Goal: Task Accomplishment & Management: Manage account settings

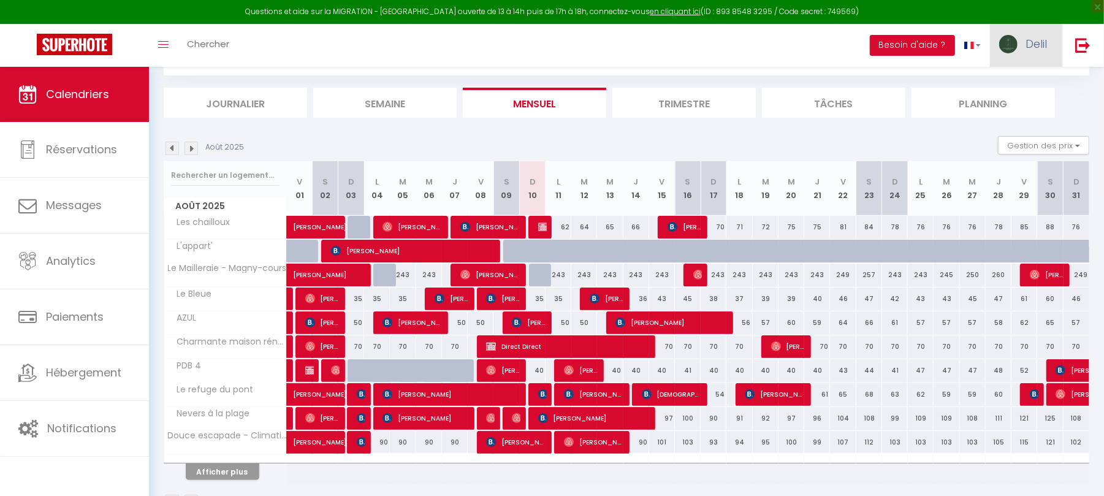
scroll to position [158, 0]
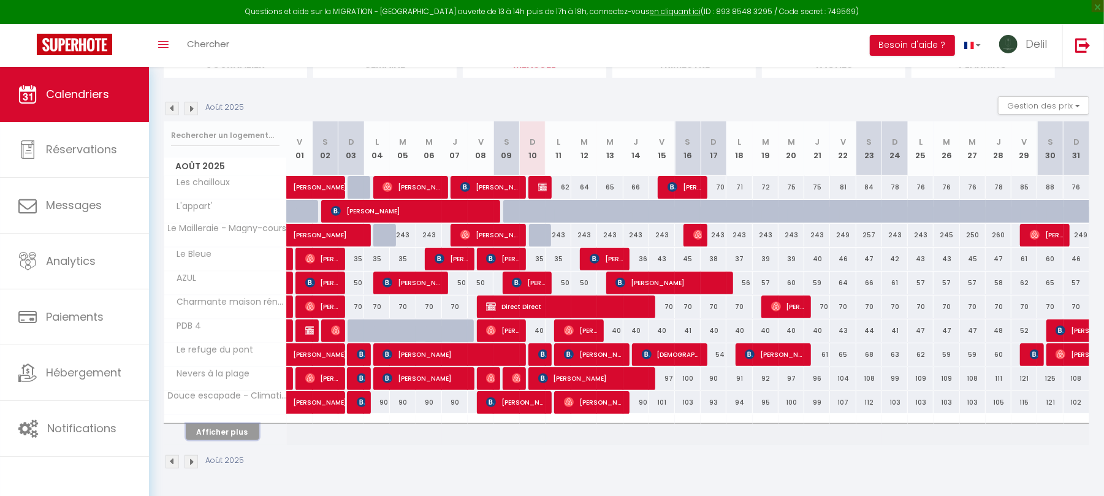
click at [231, 429] on button "Afficher plus" at bounding box center [223, 431] width 74 height 17
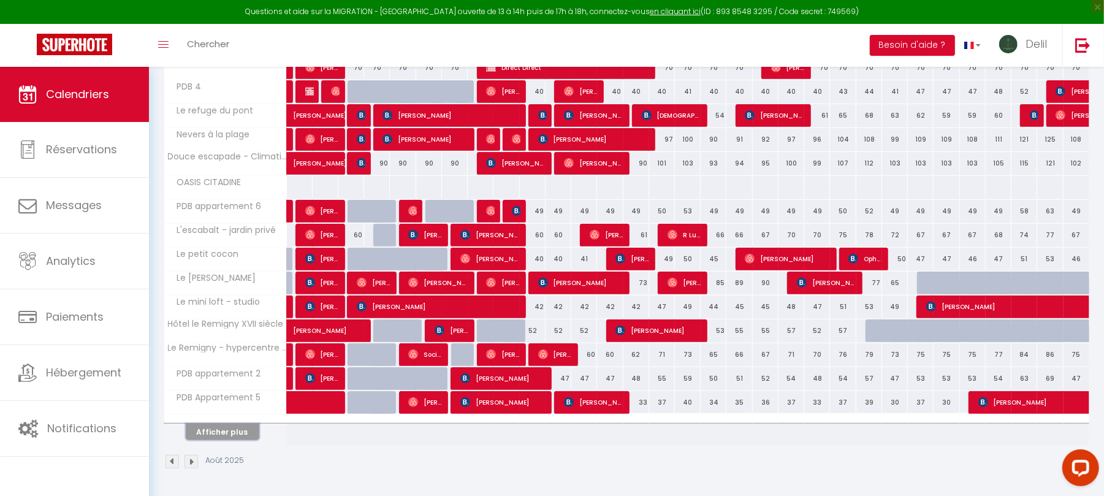
scroll to position [0, 0]
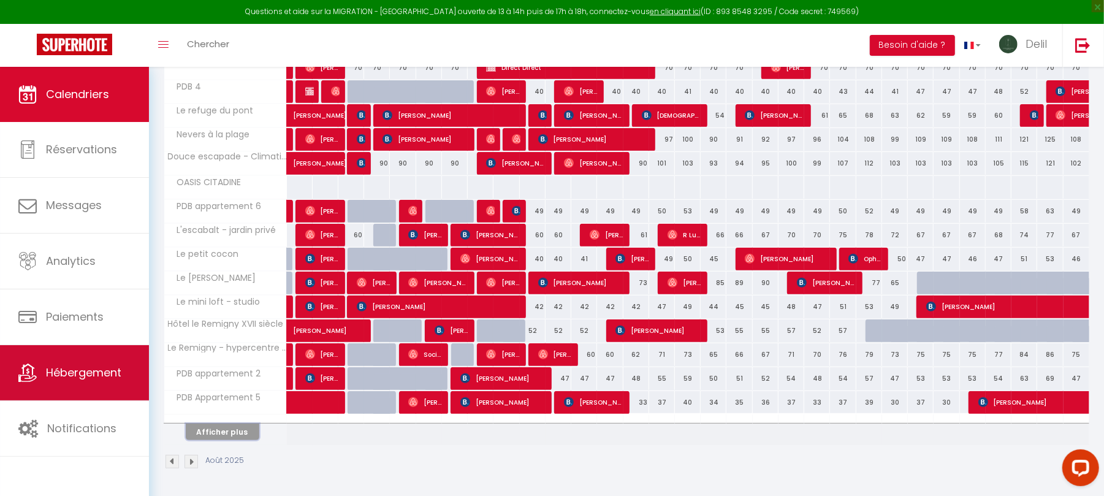
click at [84, 374] on span "Hébergement" at bounding box center [83, 372] width 75 height 15
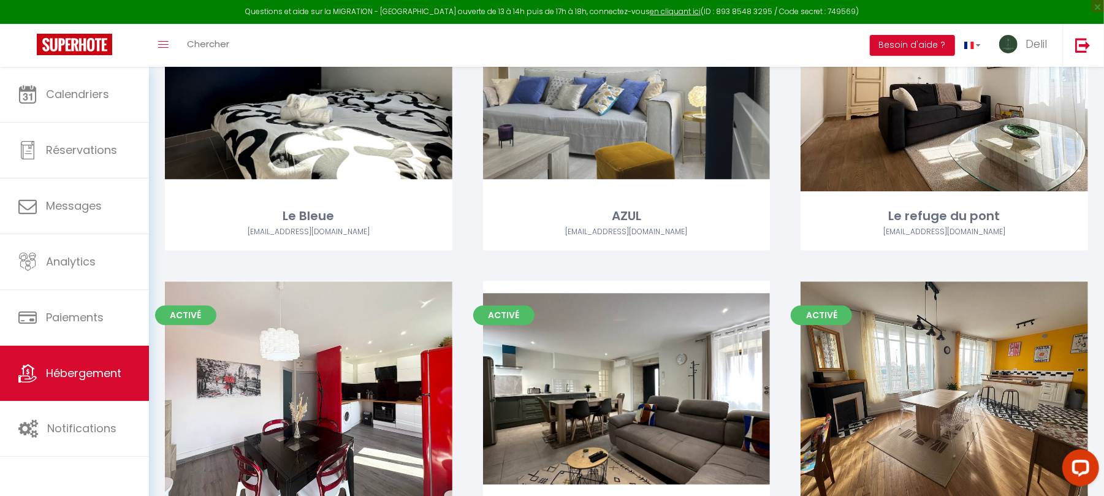
scroll to position [2097, 0]
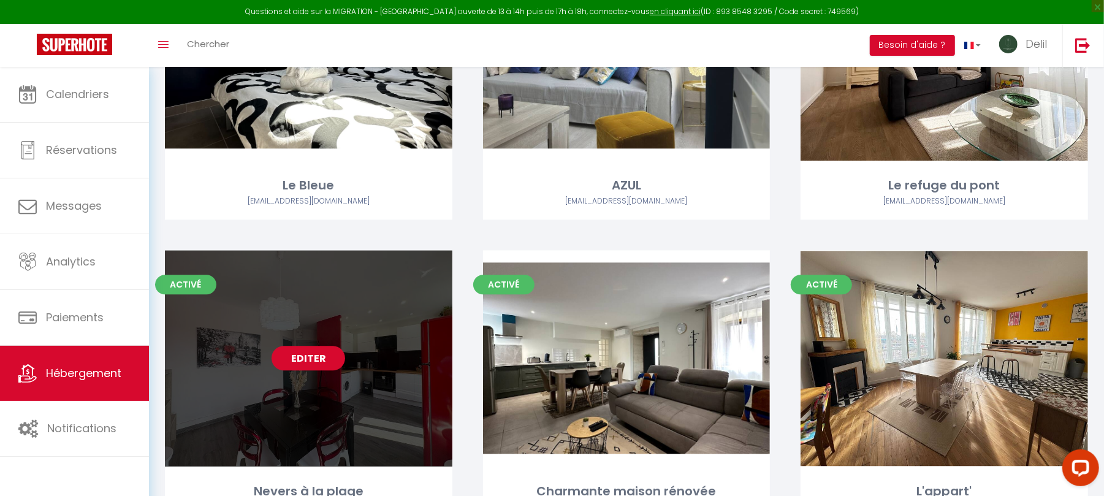
click at [311, 356] on link "Editer" at bounding box center [308, 358] width 74 height 25
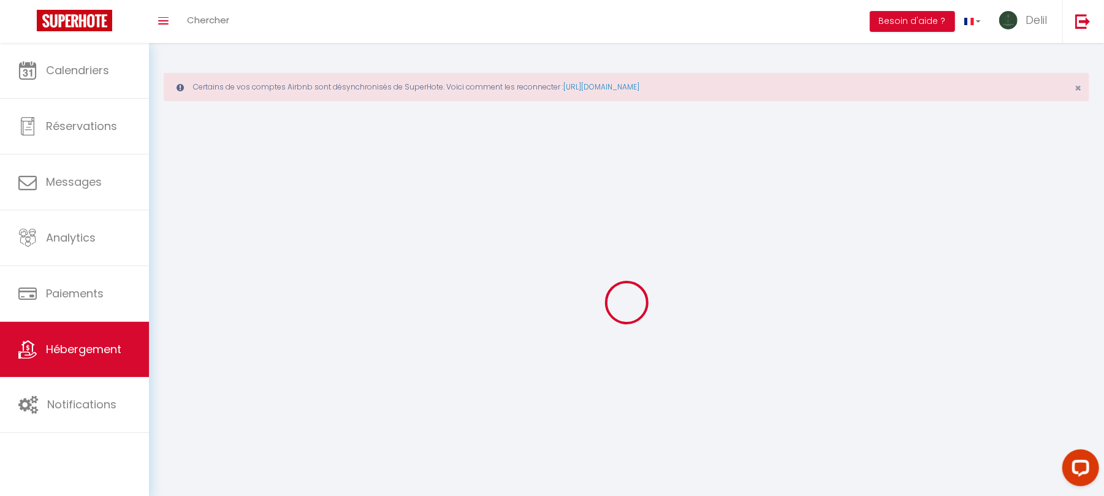
select select
select select "28"
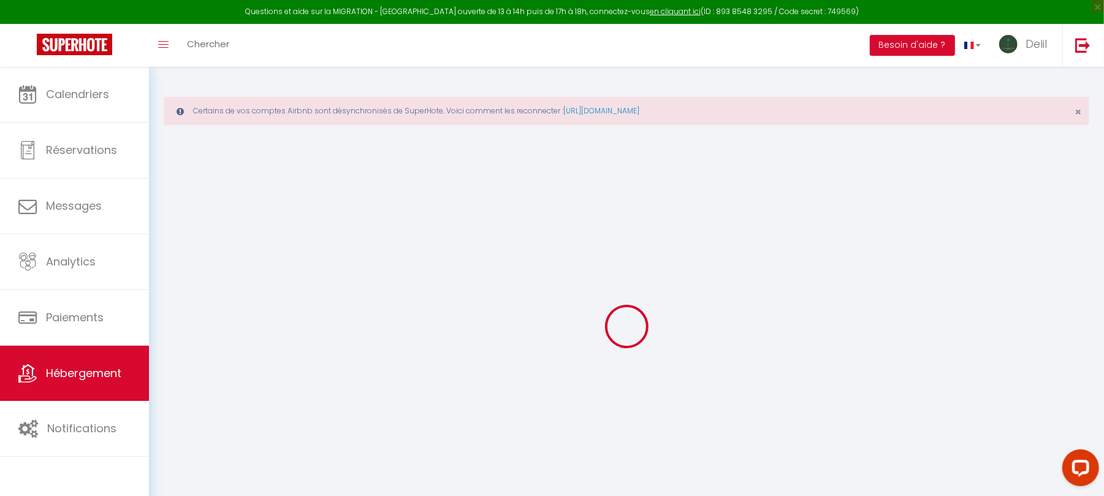
select select
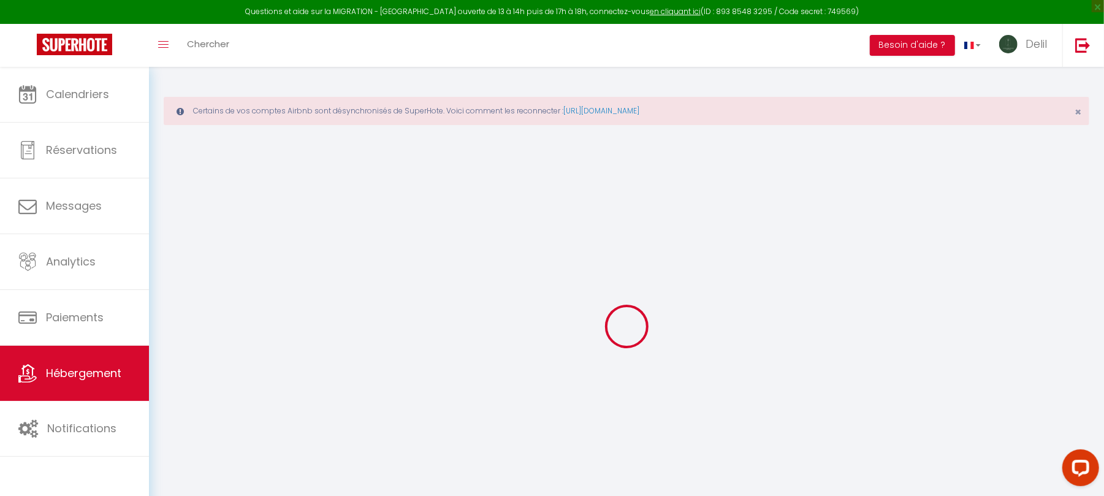
select select
checkbox input "false"
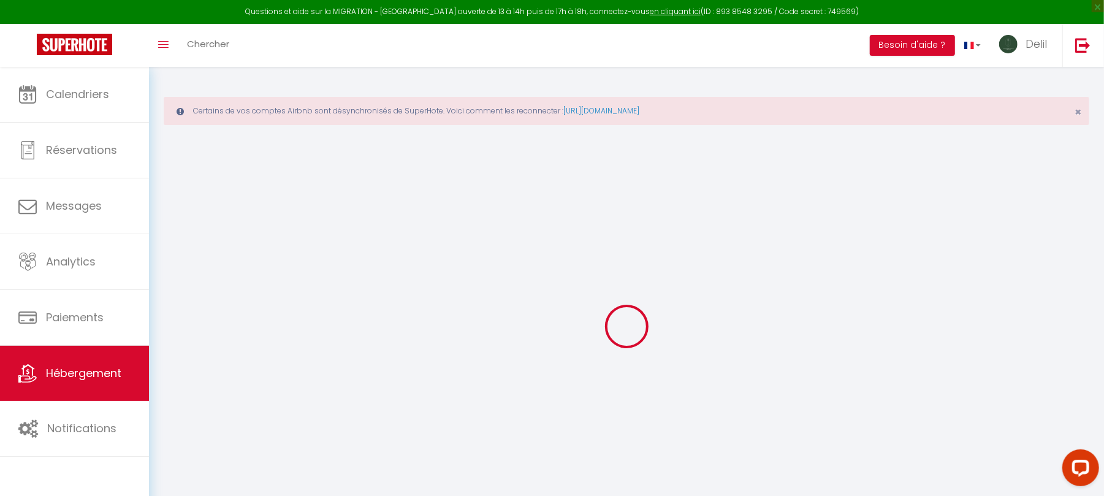
select select
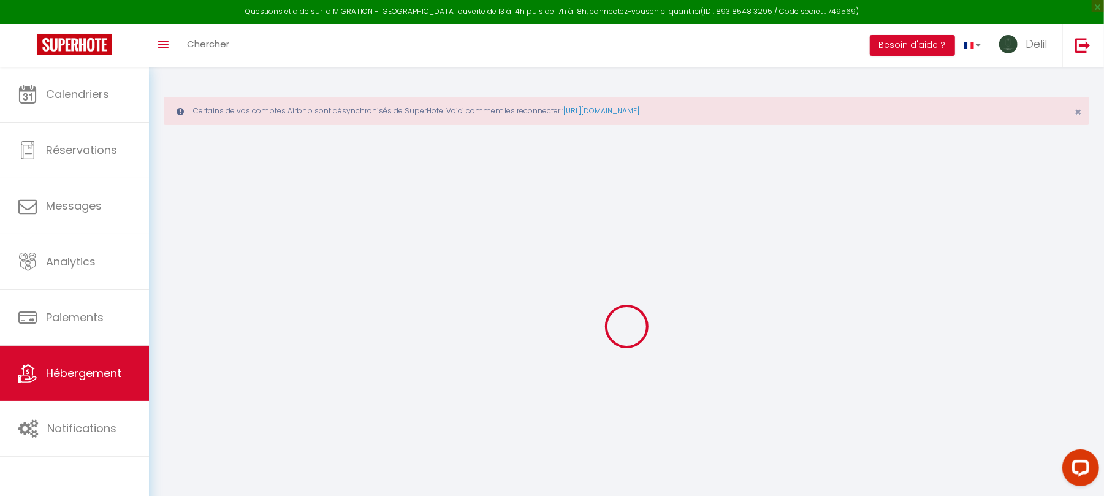
select select
checkbox input "false"
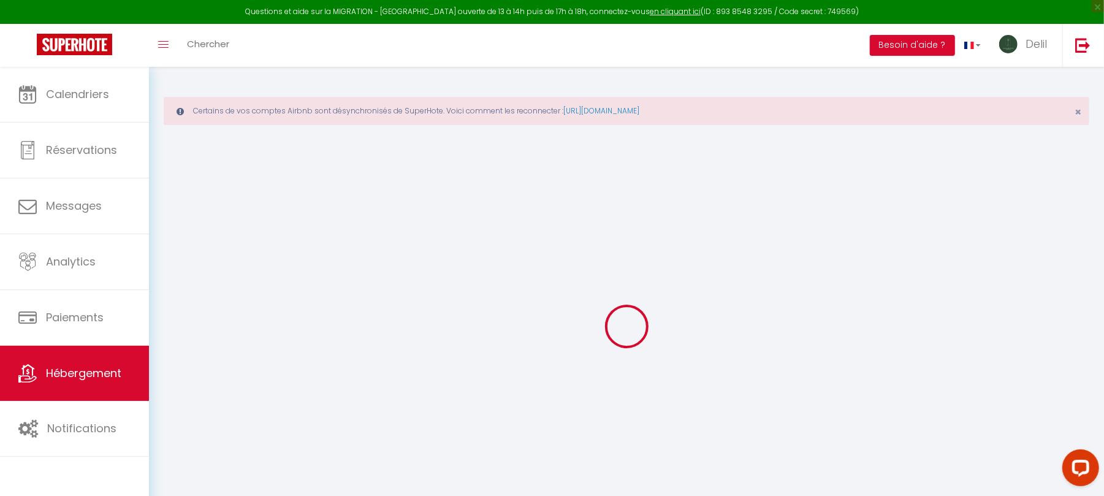
checkbox input "false"
select select
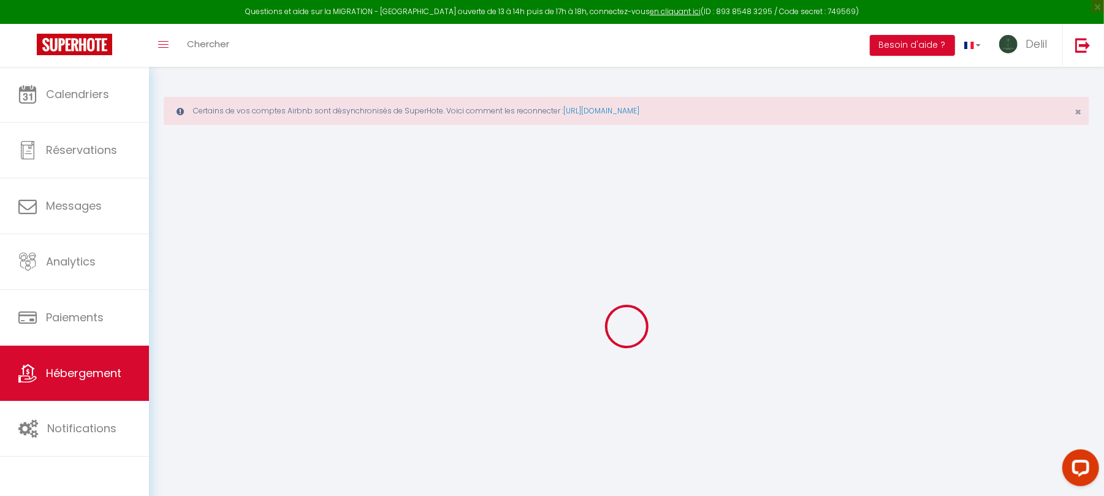
select select
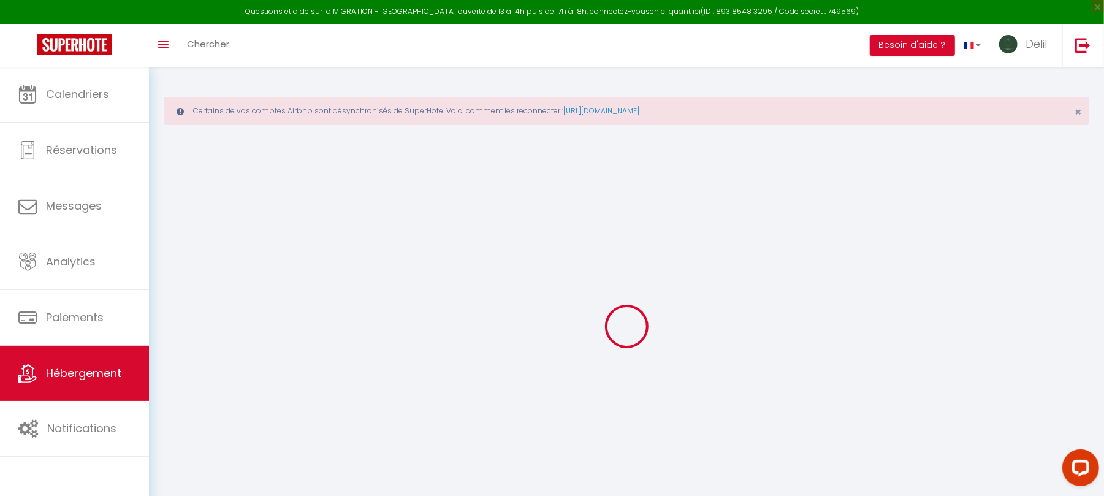
checkbox input "false"
select select
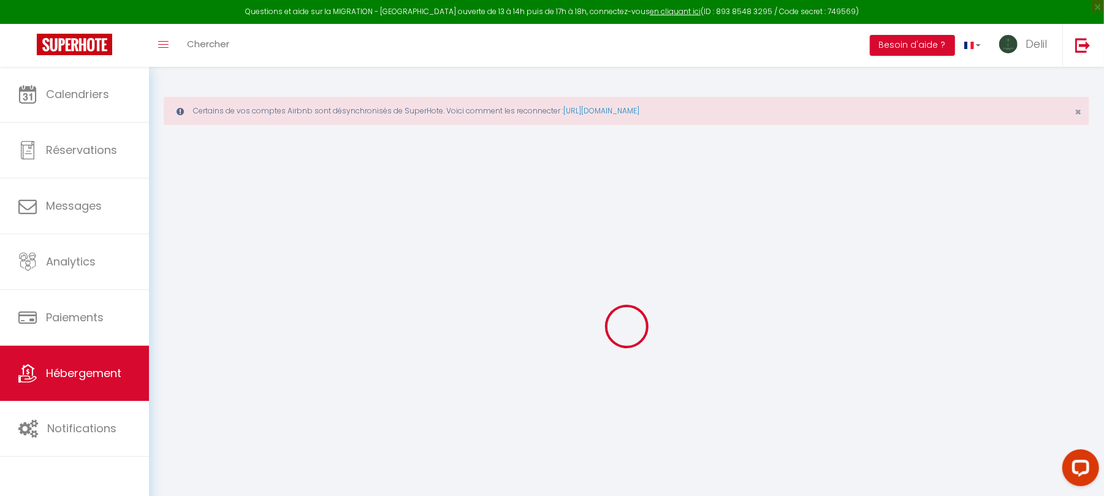
select select
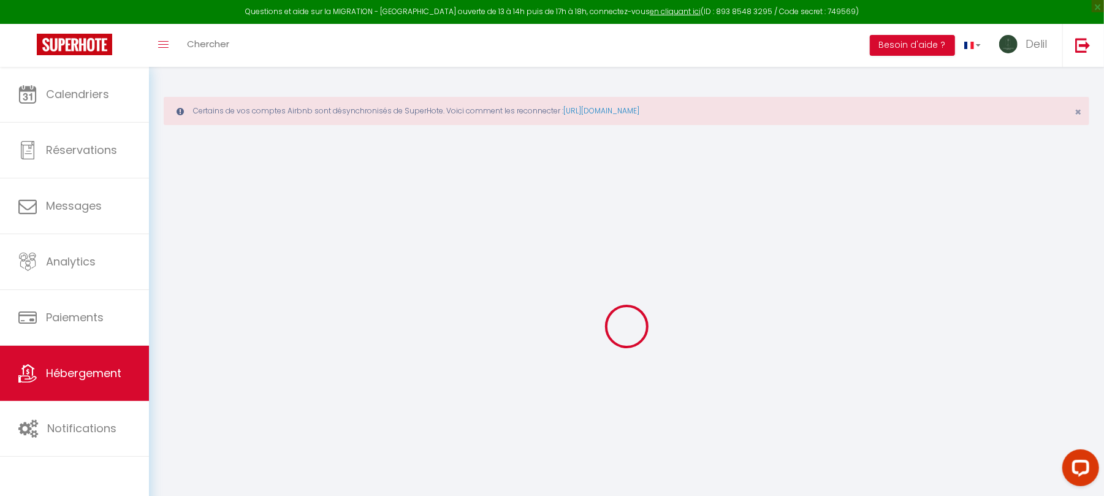
select select
checkbox input "false"
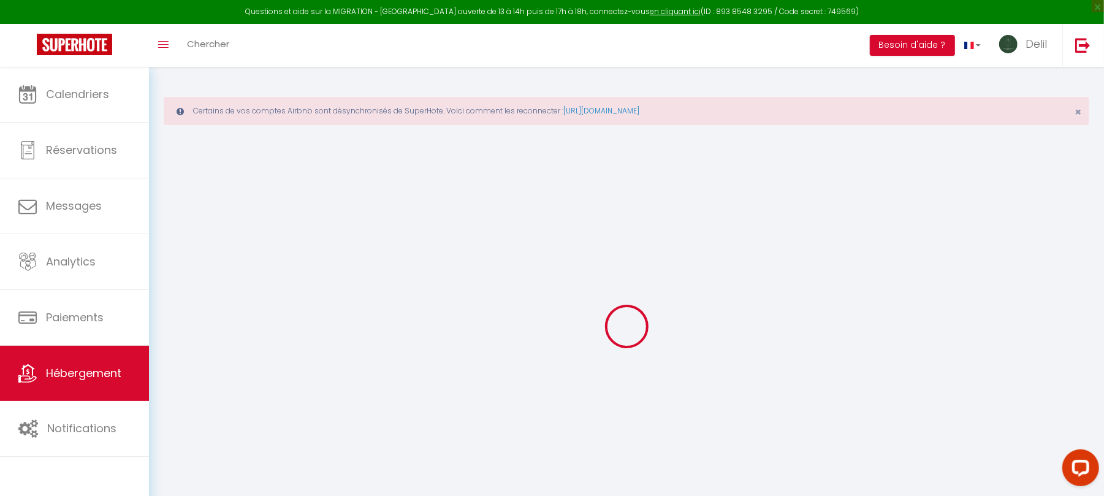
checkbox input "false"
select select
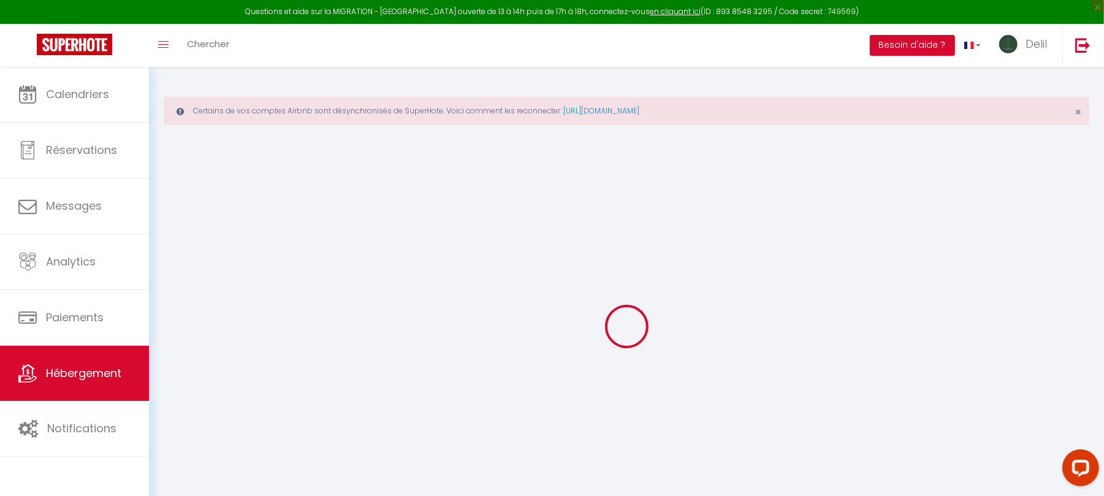
select select
checkbox input "false"
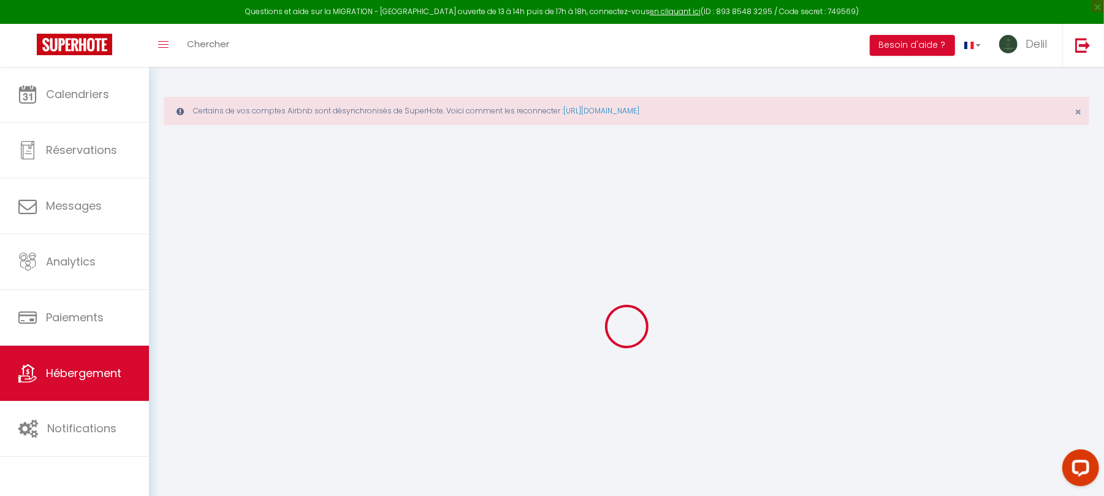
checkbox input "false"
select select
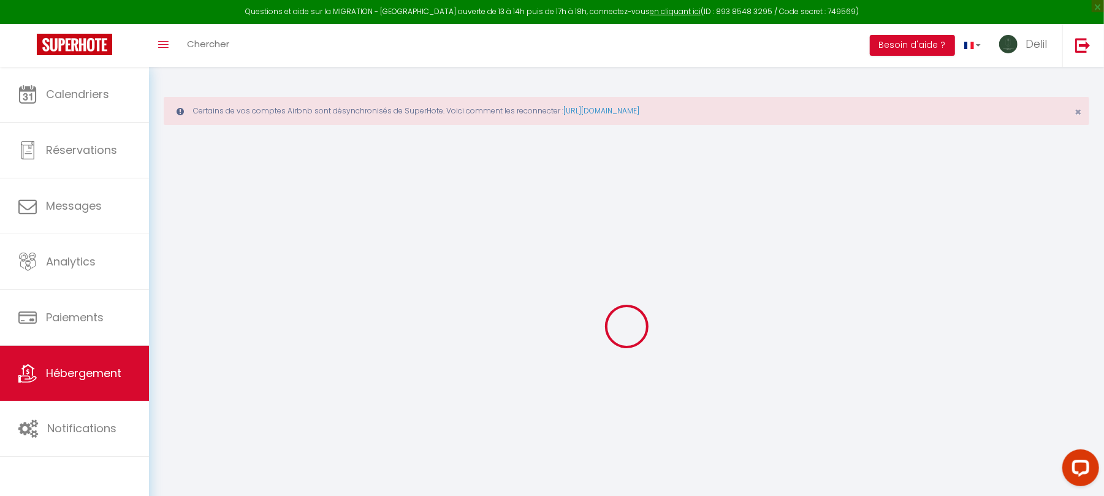
type input "Nevers à la plage"
type input "Delil"
select select "6"
select select "2"
type input "150"
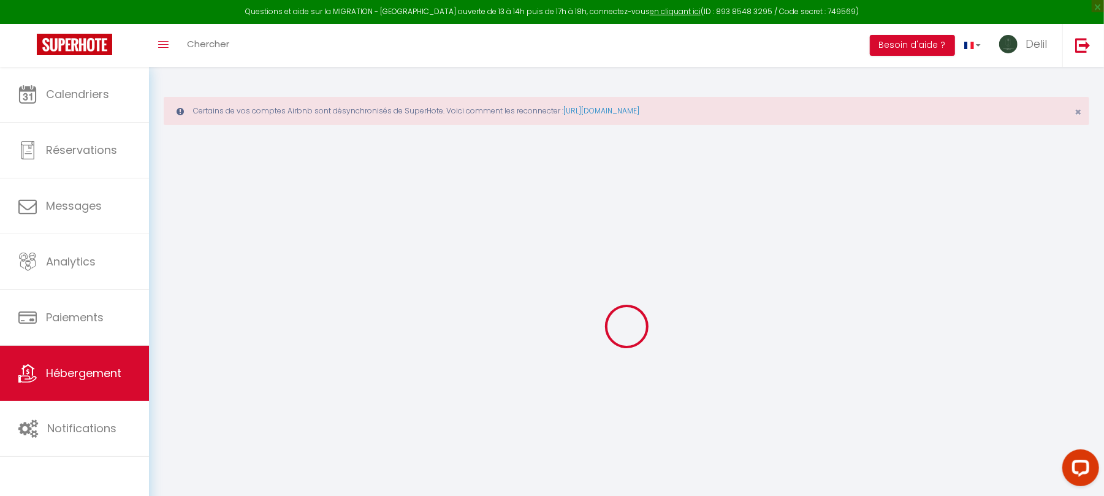
type input "5"
type input "30"
select select
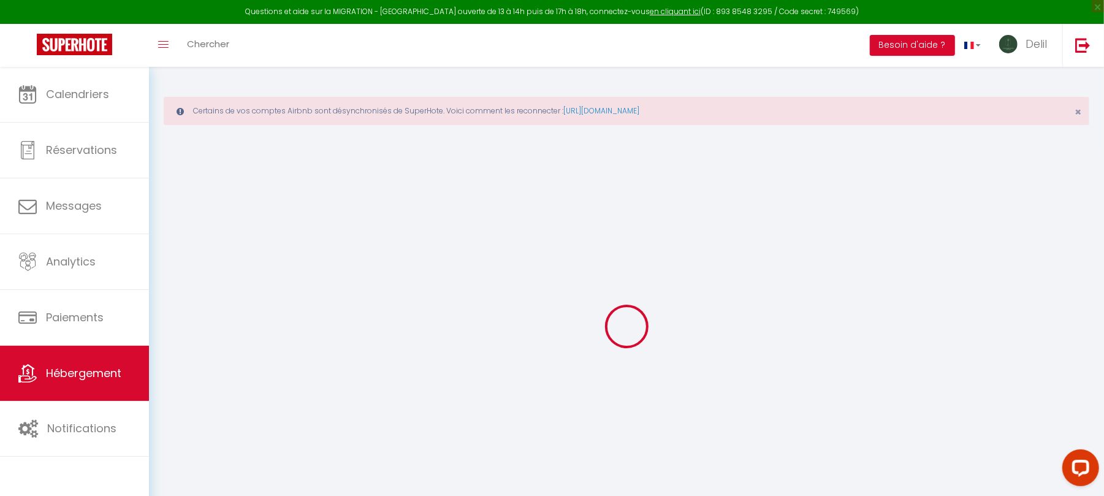
select select
type input "58000"
type input "Nevers"
type input "[EMAIL_ADDRESS][DOMAIN_NAME]"
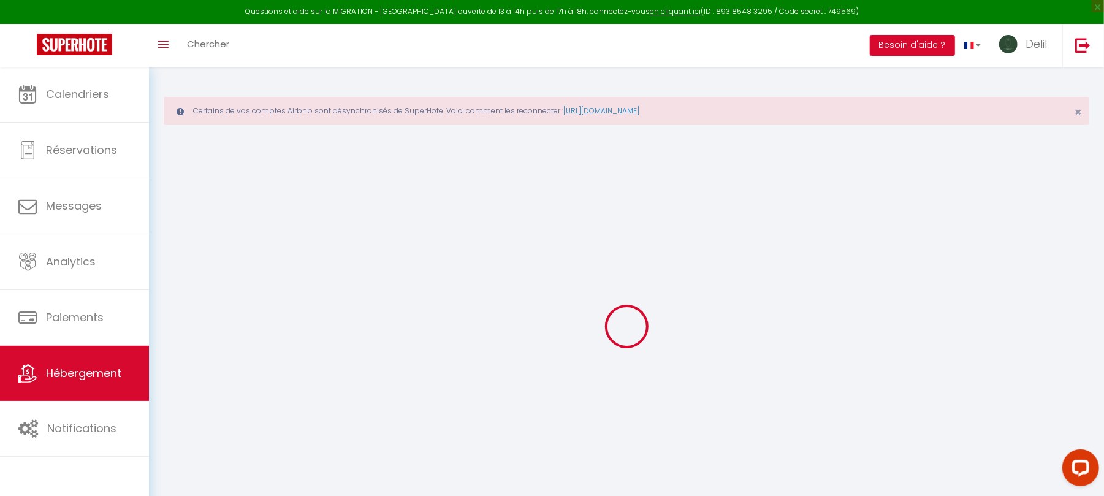
select select
checkbox input "false"
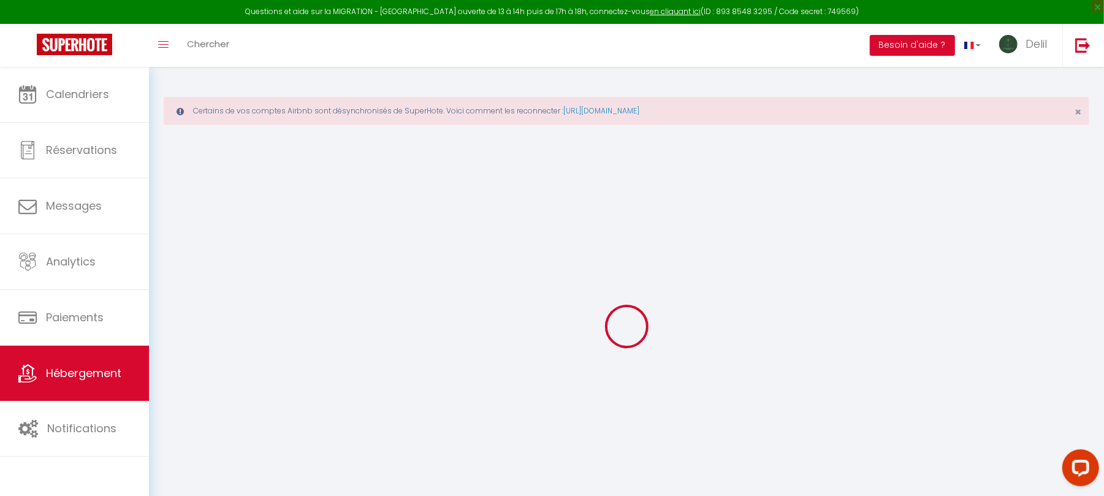
type input "0"
select select
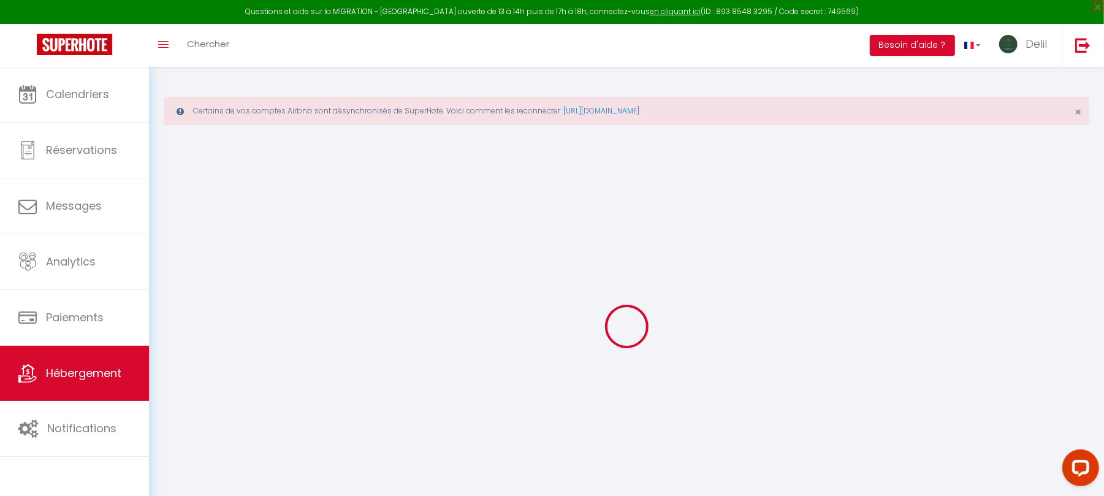
select select
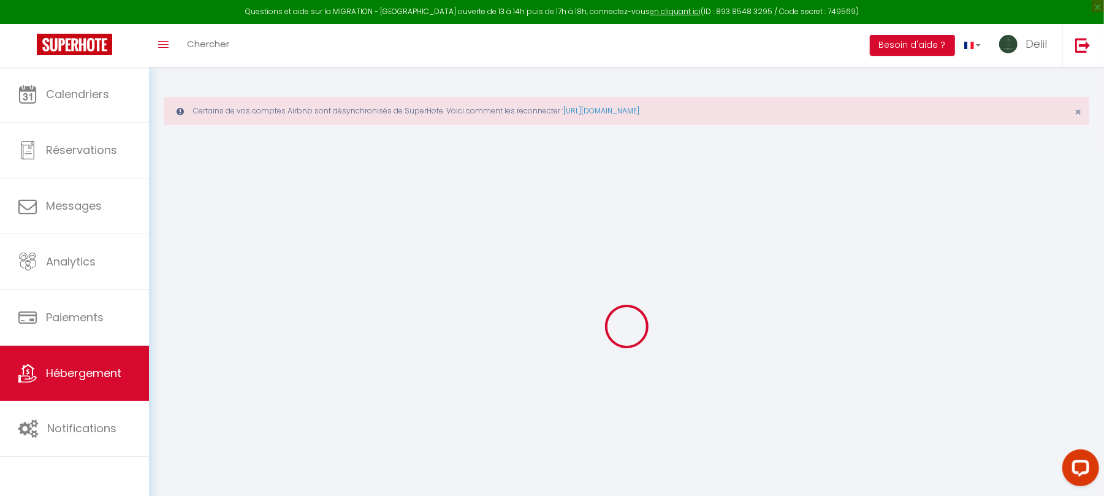
checkbox input "false"
select select
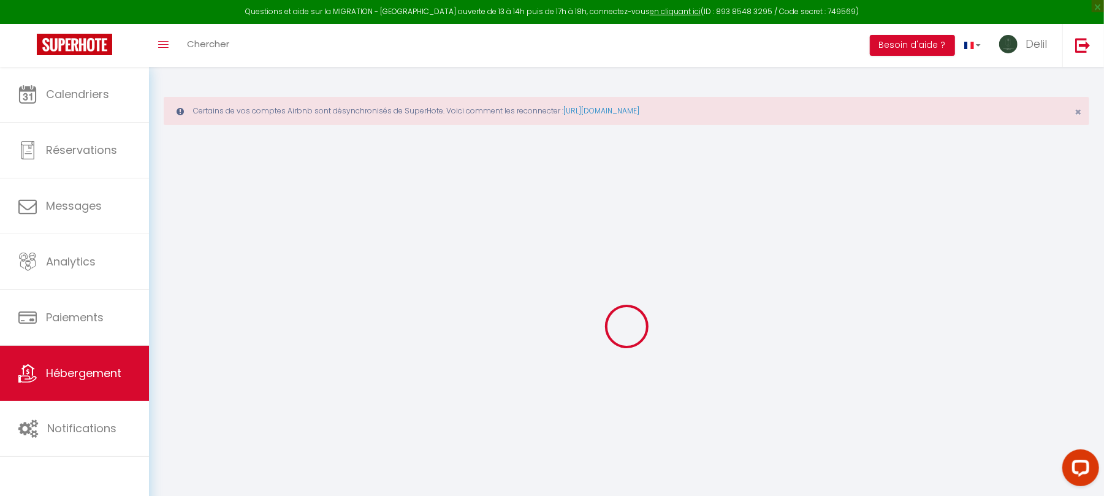
select select
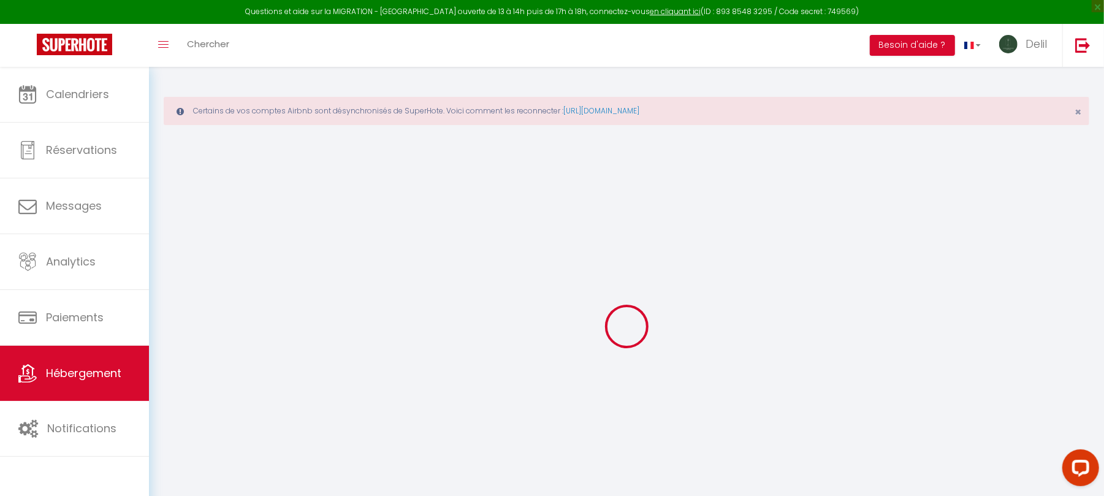
checkbox input "false"
select select
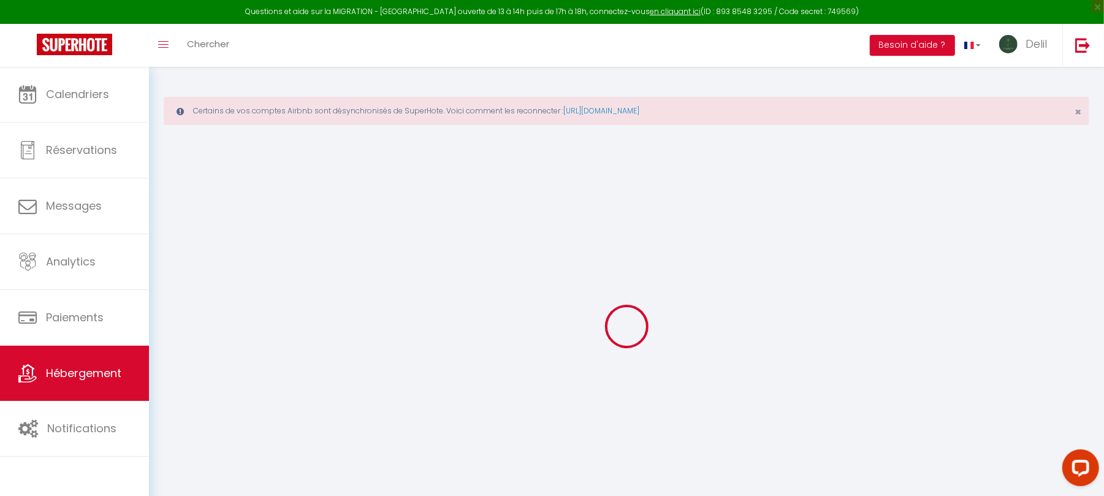
checkbox input "false"
select select "14:00"
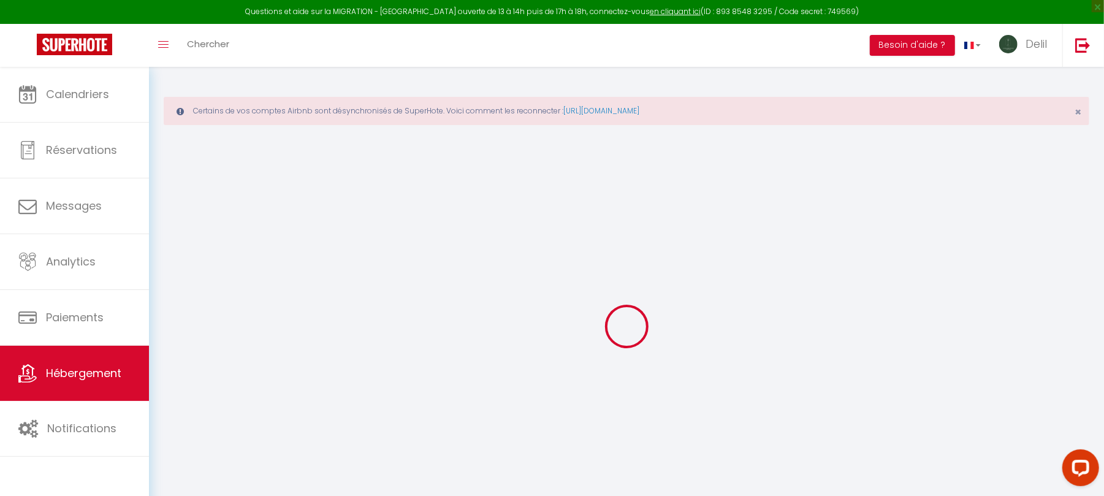
select select
select select "11:00"
select select "30"
select select "120"
select select
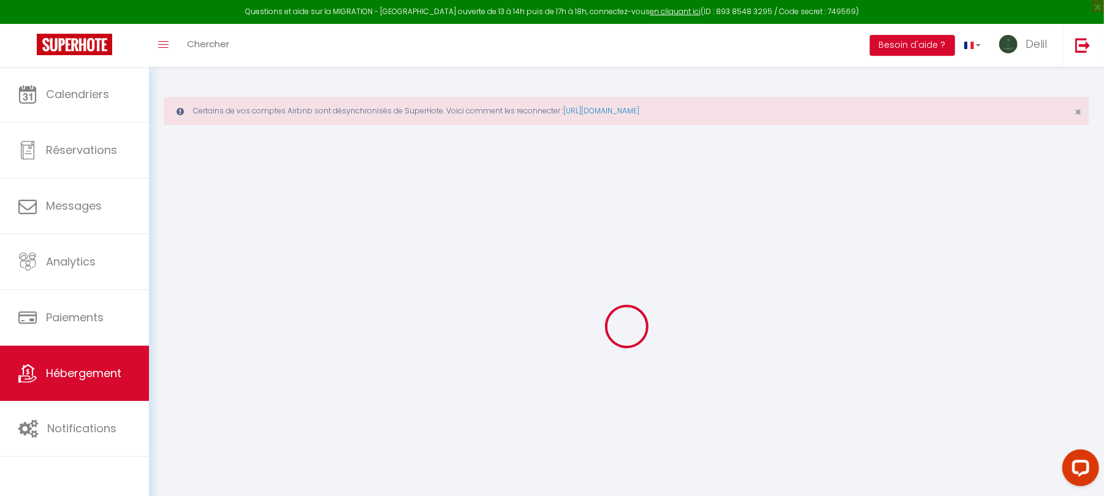
select select
checkbox input "false"
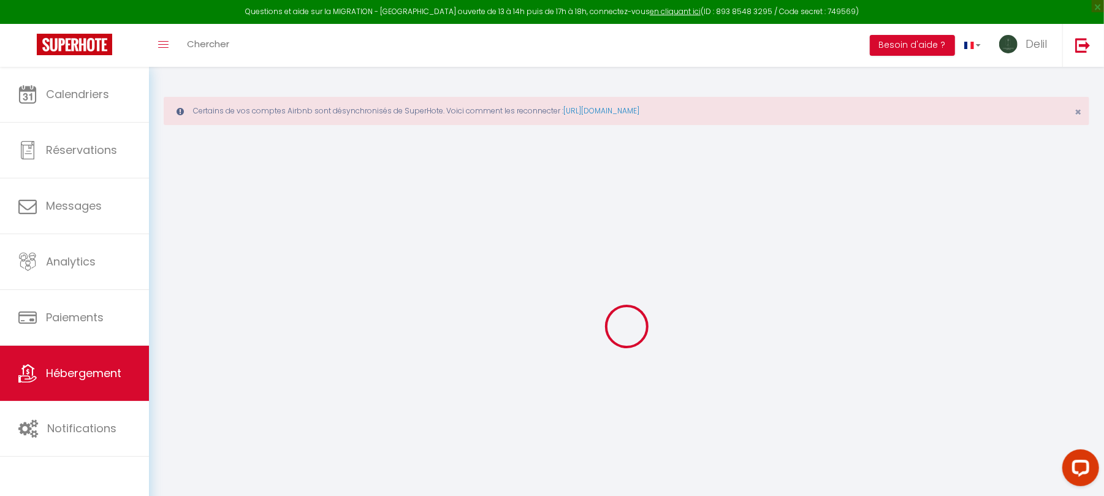
select select
checkbox input "false"
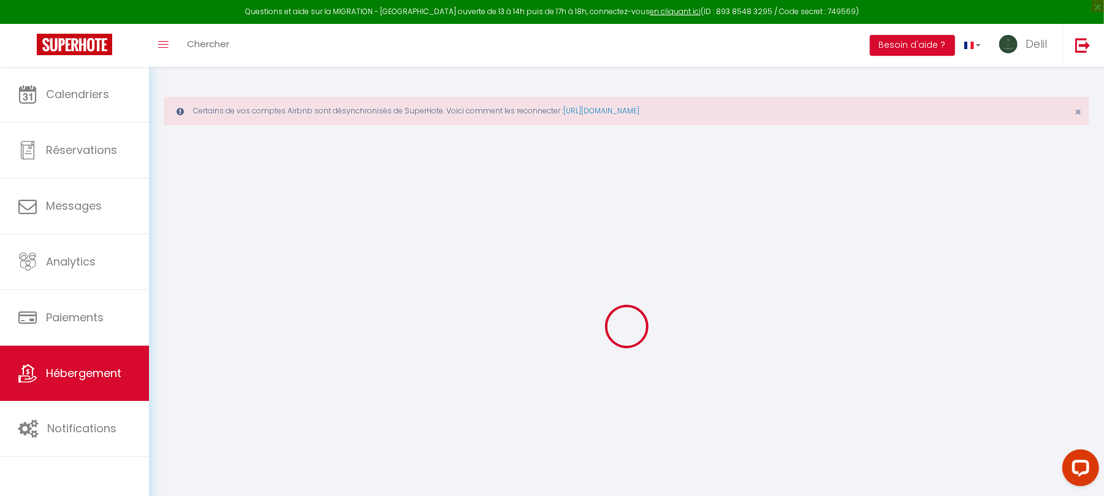
checkbox input "false"
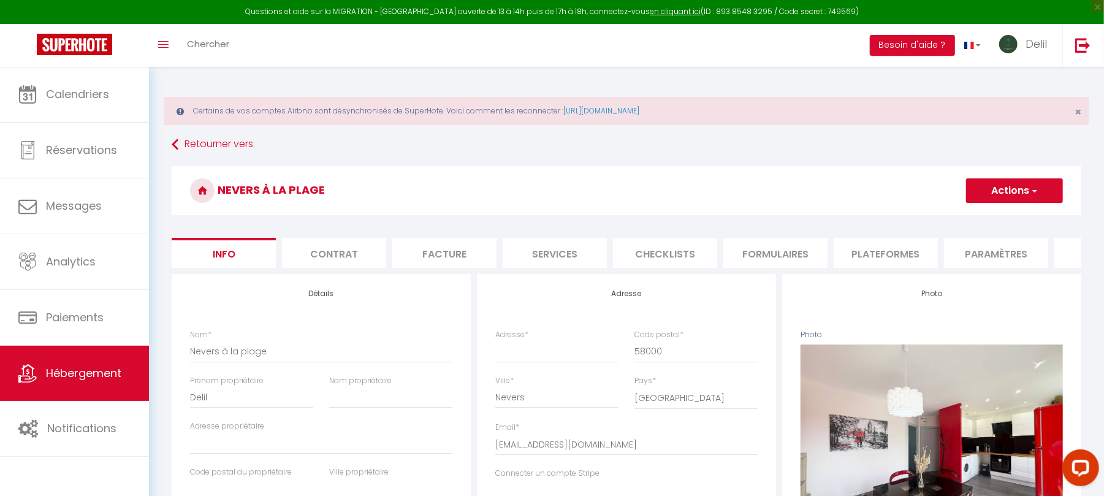
select select
checkbox input "false"
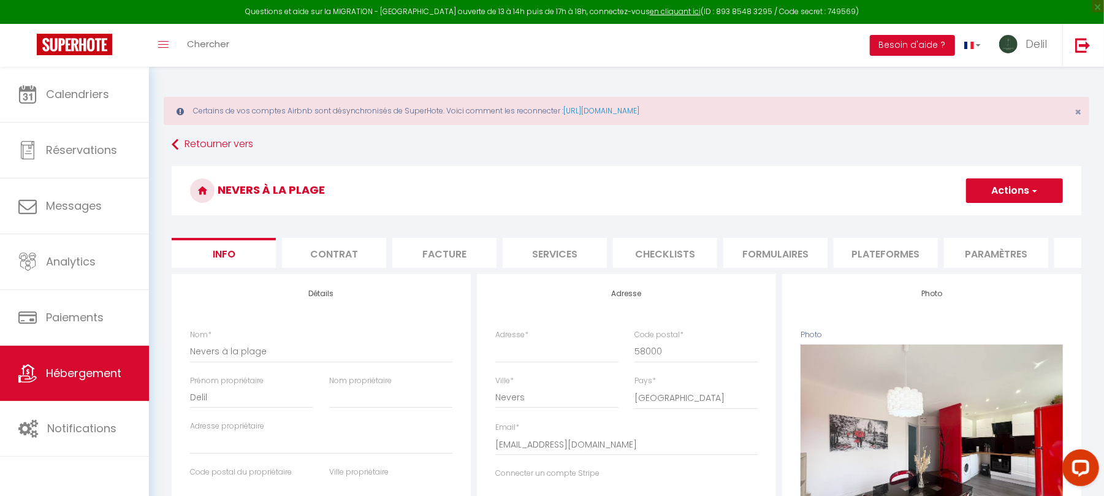
checkbox input "false"
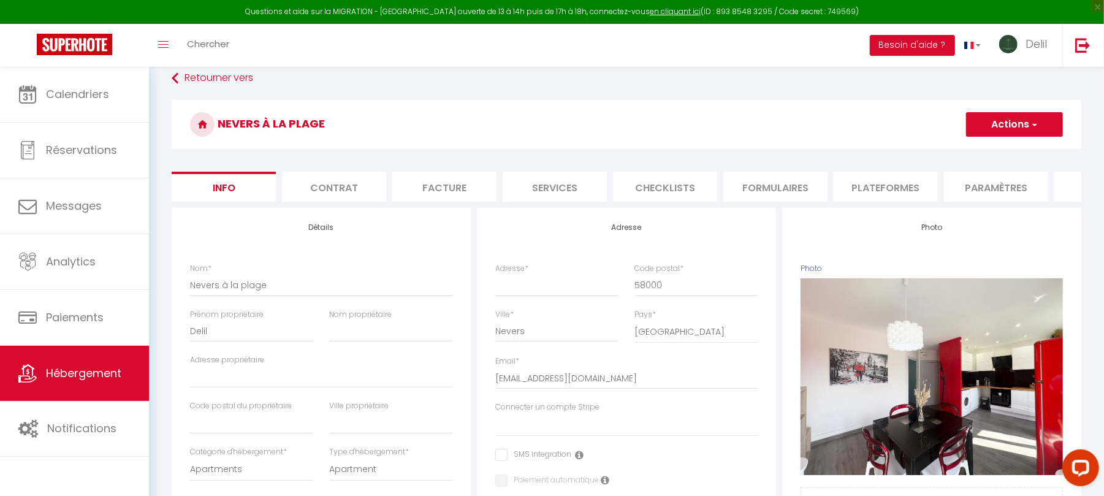
scroll to position [76, 0]
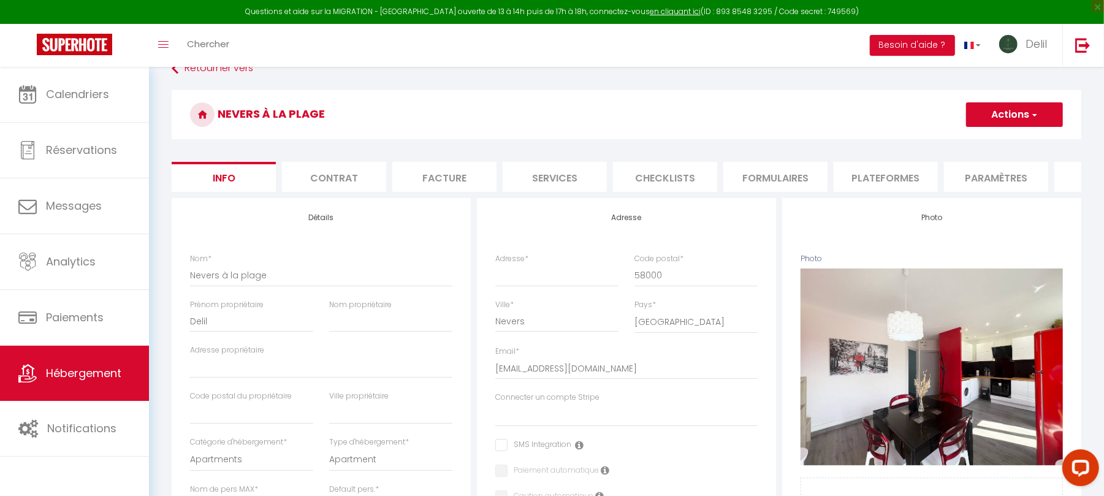
click at [876, 186] on li "Plateformes" at bounding box center [885, 177] width 104 height 30
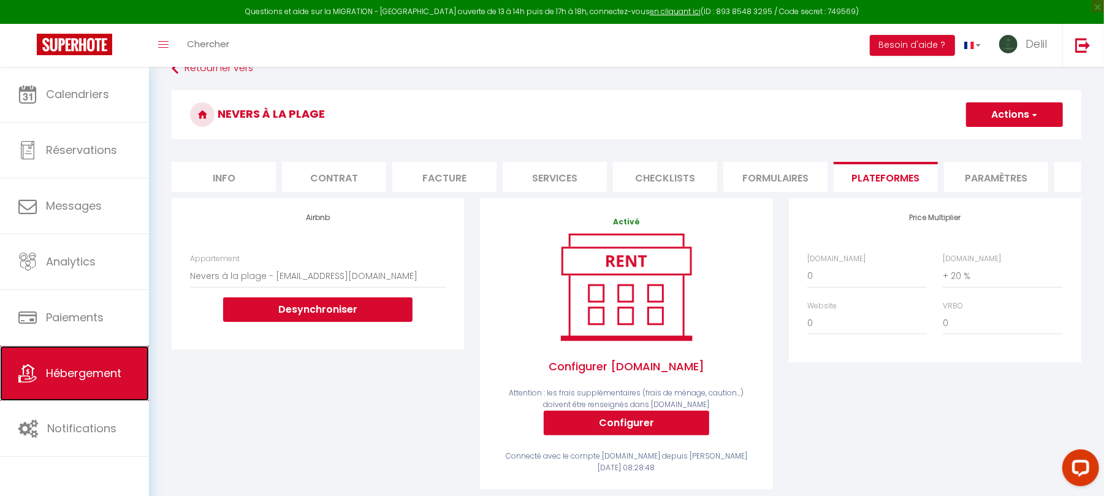
click at [72, 366] on span "Hébergement" at bounding box center [83, 372] width 75 height 15
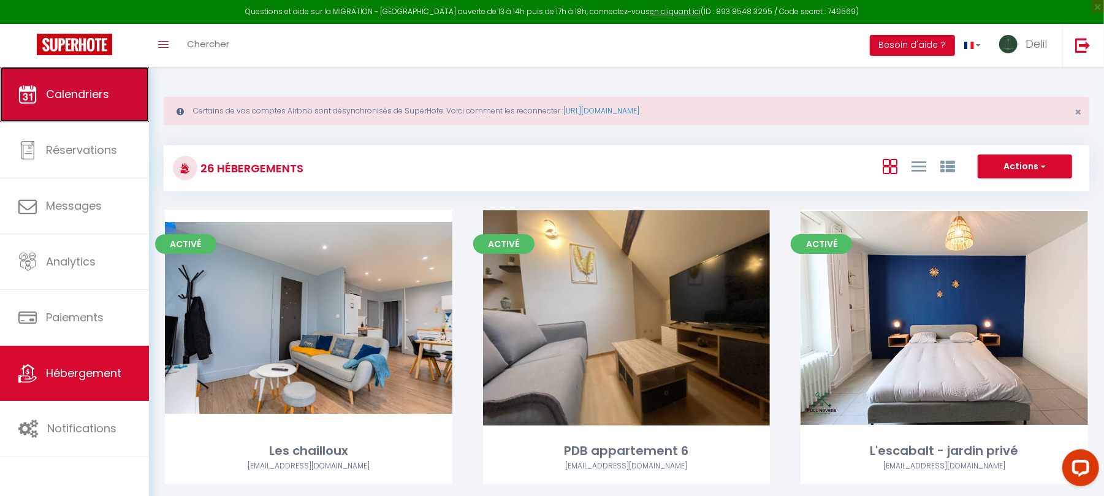
click at [99, 105] on link "Calendriers" at bounding box center [74, 94] width 149 height 55
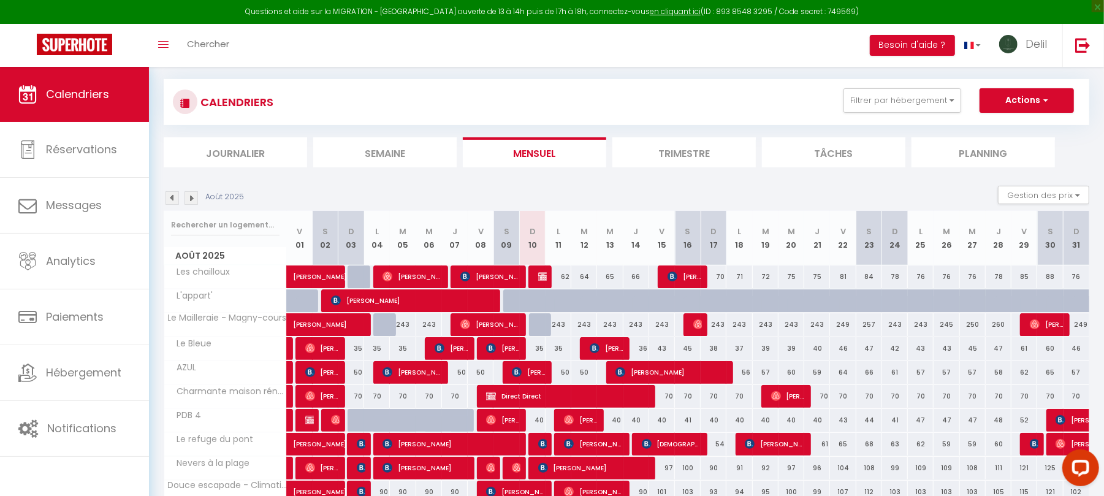
scroll to position [158, 0]
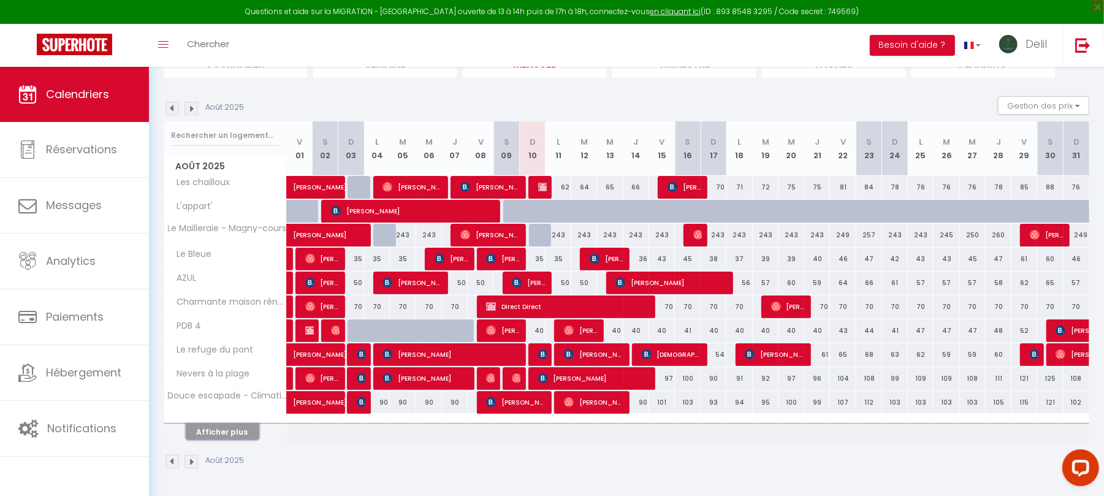
click at [218, 434] on button "Afficher plus" at bounding box center [223, 431] width 74 height 17
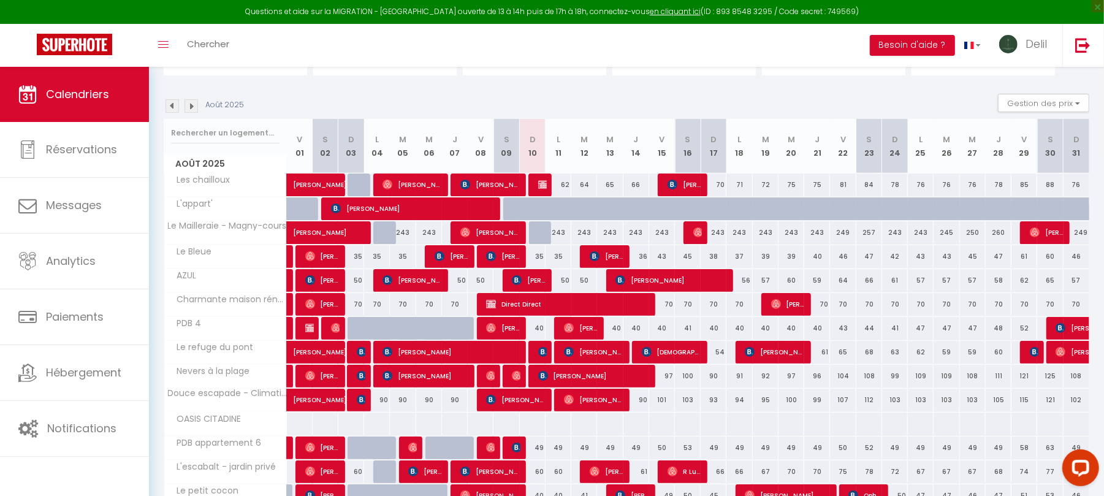
scroll to position [400, 0]
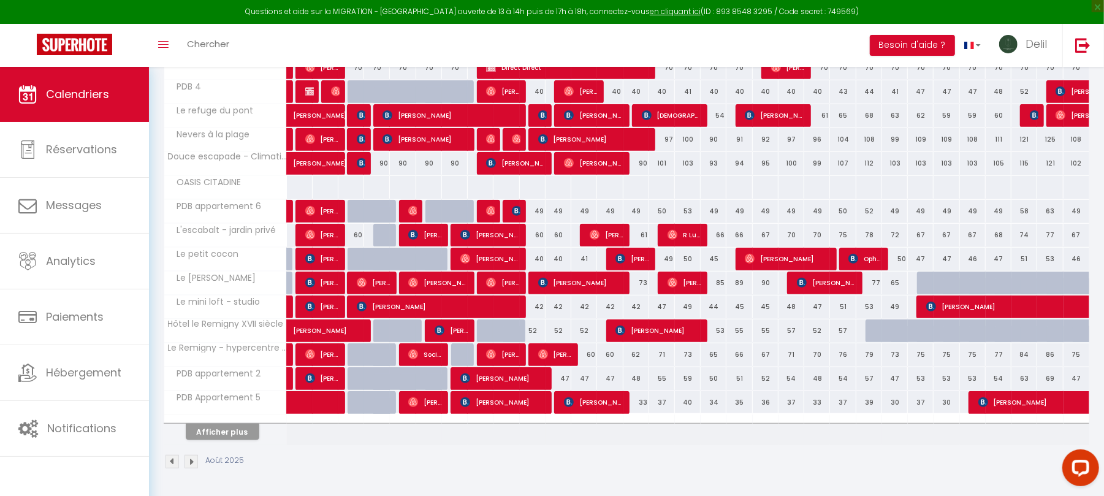
click at [298, 184] on div at bounding box center [299, 187] width 26 height 23
select select "1"
type input "Ven 01 Août 2025"
type input "[DATE]"
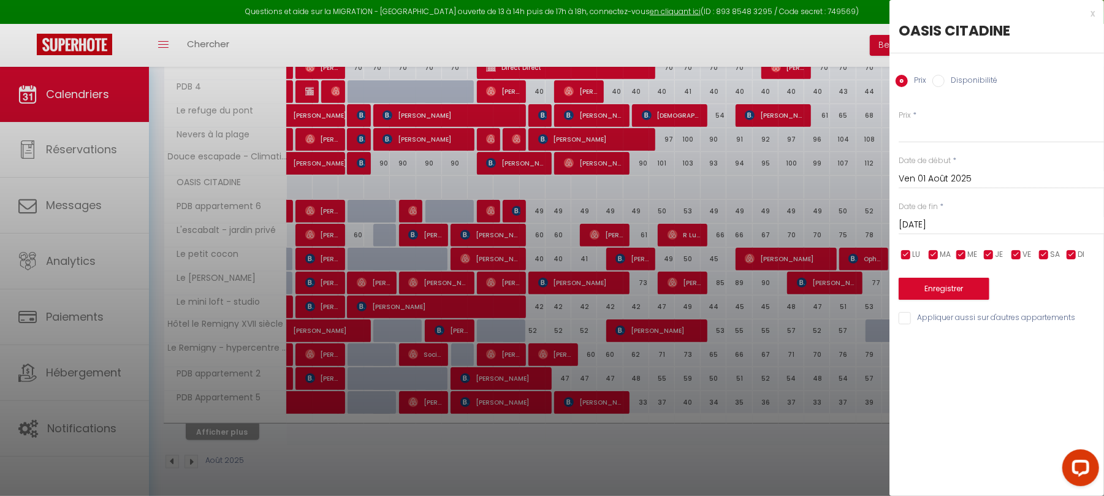
click at [965, 85] on label "Disponibilité" at bounding box center [970, 81] width 53 height 13
click at [944, 85] on input "Disponibilité" at bounding box center [938, 81] width 12 height 12
radio input "true"
radio input "false"
click at [954, 224] on input "[DATE]" at bounding box center [1000, 226] width 205 height 16
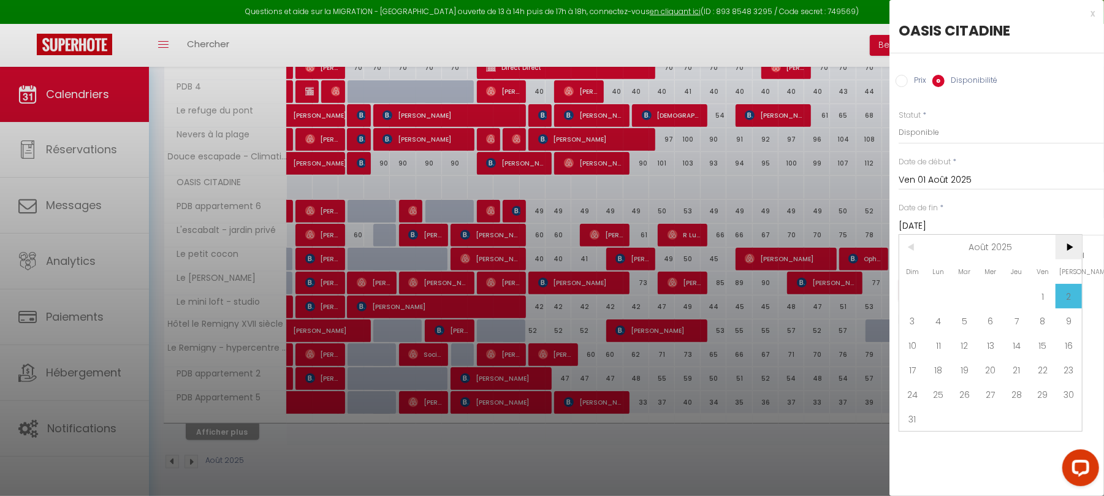
click at [1072, 250] on span ">" at bounding box center [1068, 247] width 26 height 25
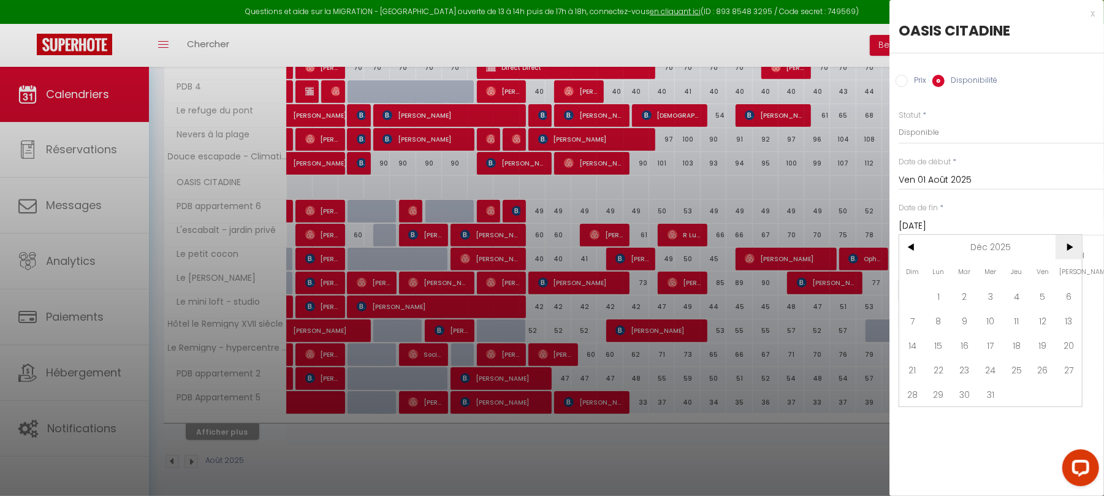
click at [1072, 250] on span ">" at bounding box center [1068, 247] width 26 height 25
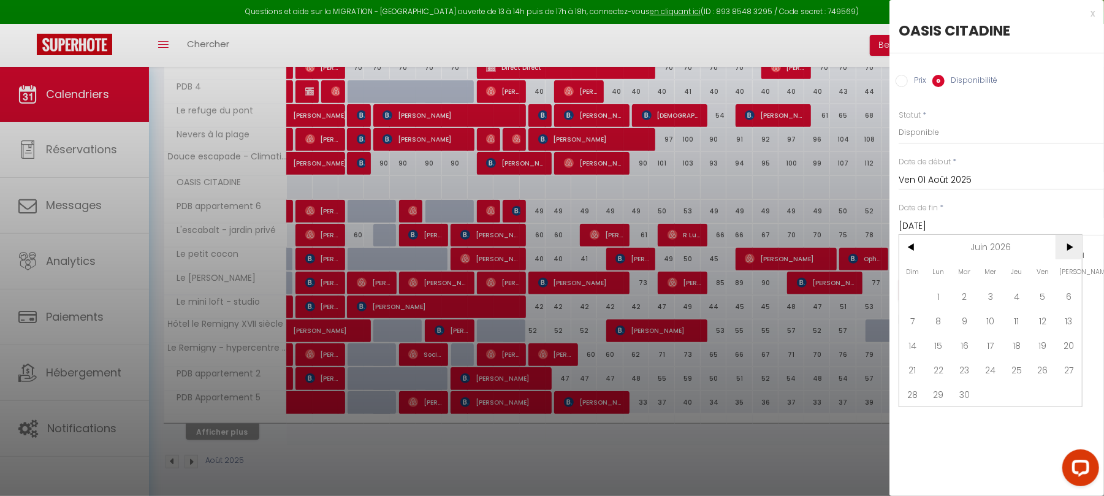
click at [1072, 250] on span ">" at bounding box center [1068, 247] width 26 height 25
click at [964, 341] on span "13" at bounding box center [964, 345] width 26 height 25
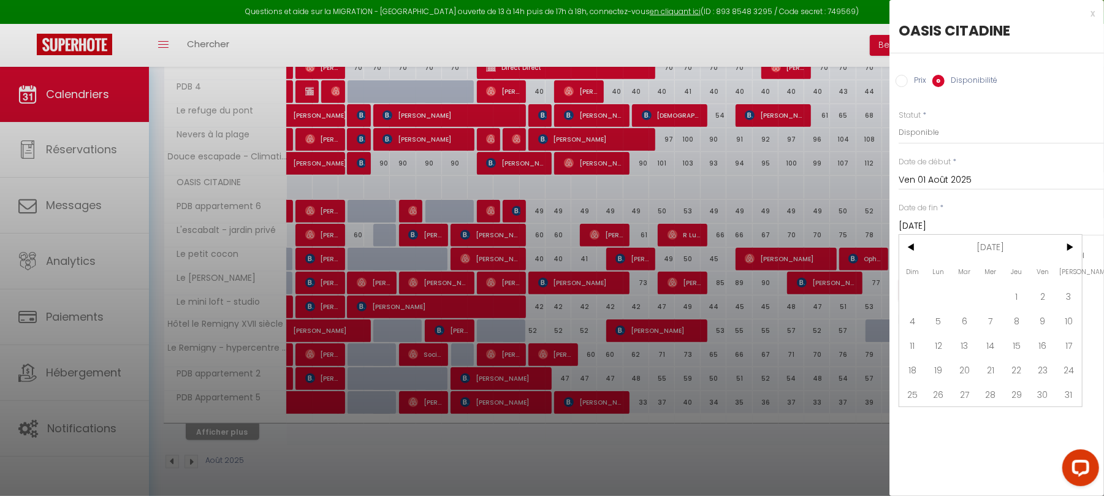
type input "[DATE]"
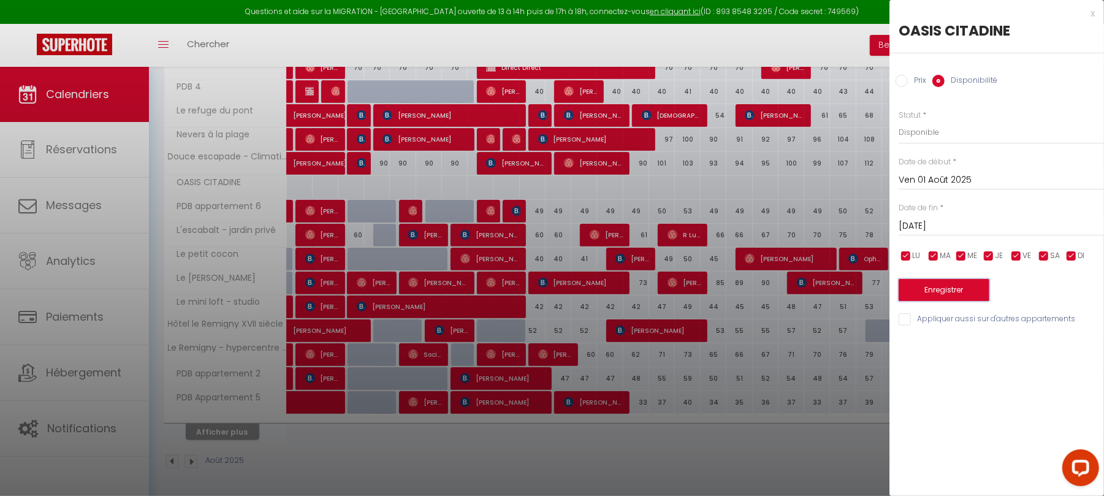
click at [956, 297] on button "Enregistrer" at bounding box center [943, 290] width 91 height 22
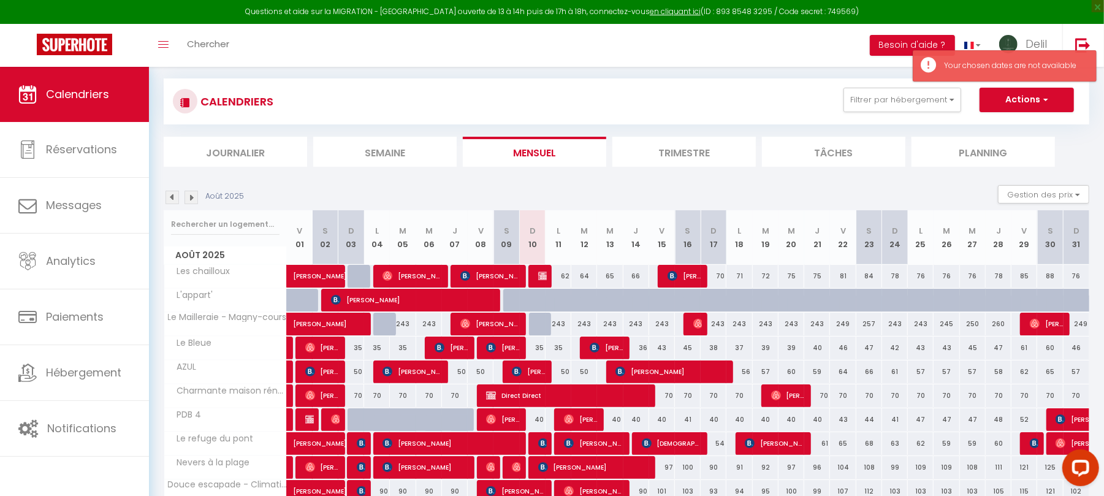
scroll to position [158, 0]
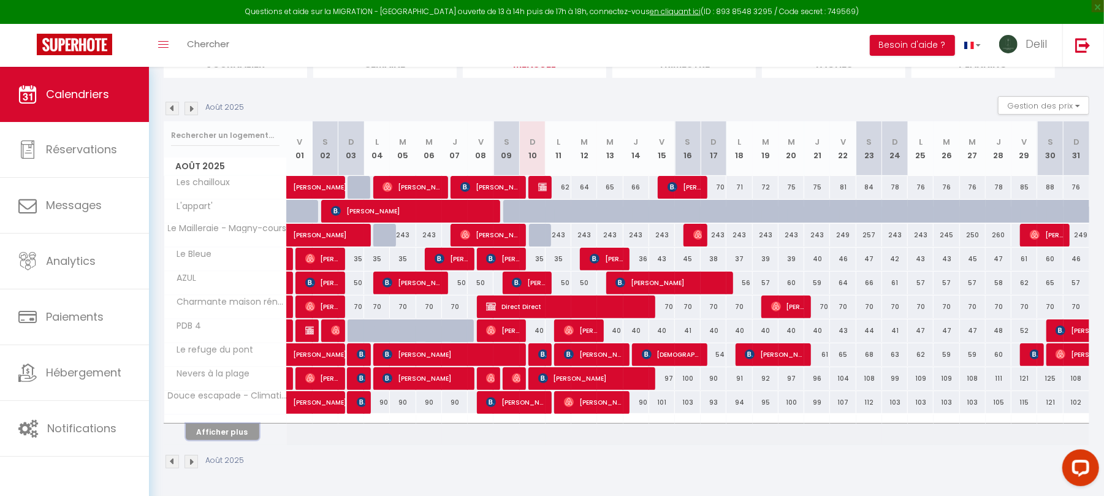
click at [238, 438] on button "Afficher plus" at bounding box center [223, 431] width 74 height 17
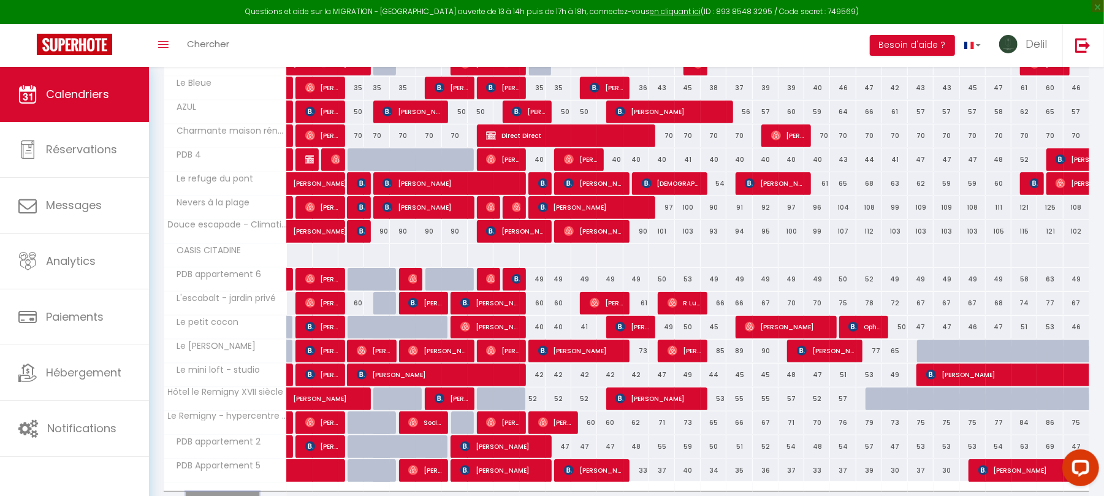
scroll to position [400, 0]
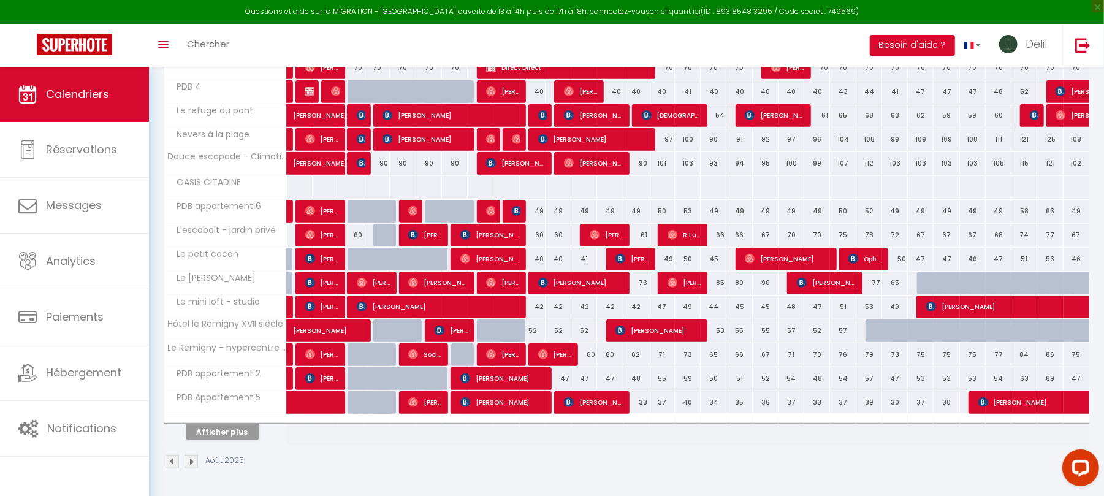
click at [300, 185] on div at bounding box center [299, 187] width 26 height 23
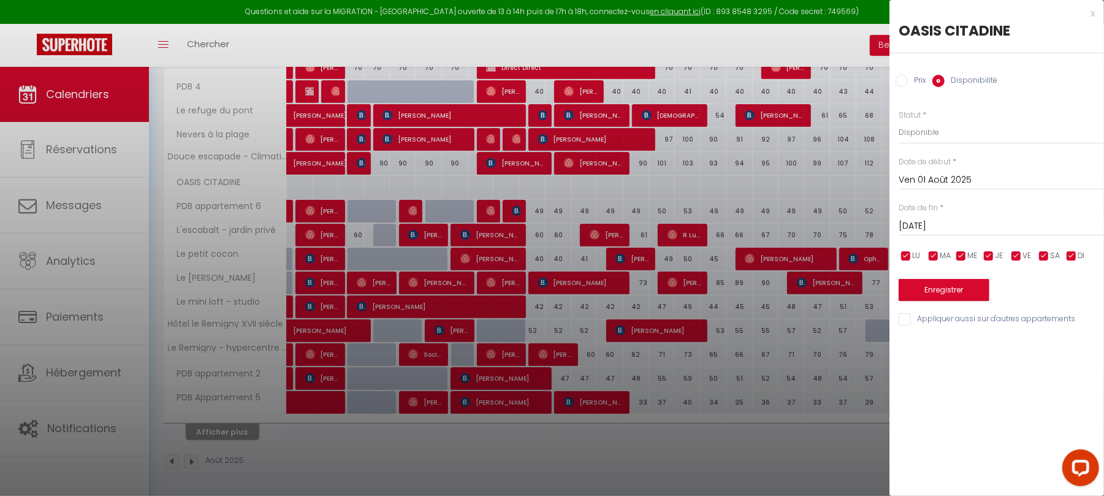
click at [943, 227] on input "[DATE]" at bounding box center [1000, 226] width 205 height 16
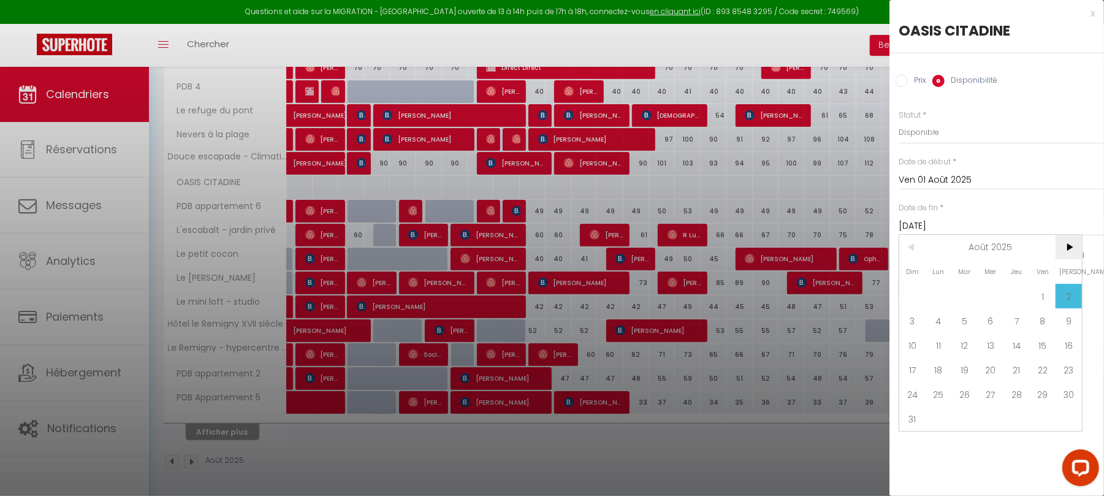
click at [1066, 244] on span ">" at bounding box center [1068, 247] width 26 height 25
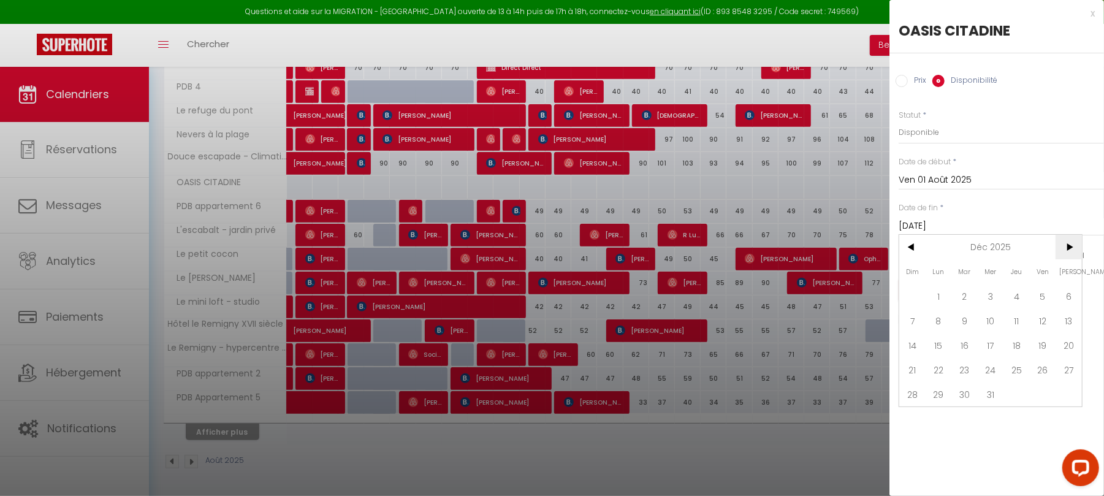
click at [1066, 244] on span ">" at bounding box center [1068, 247] width 26 height 25
click at [981, 344] on span "18" at bounding box center [991, 345] width 26 height 25
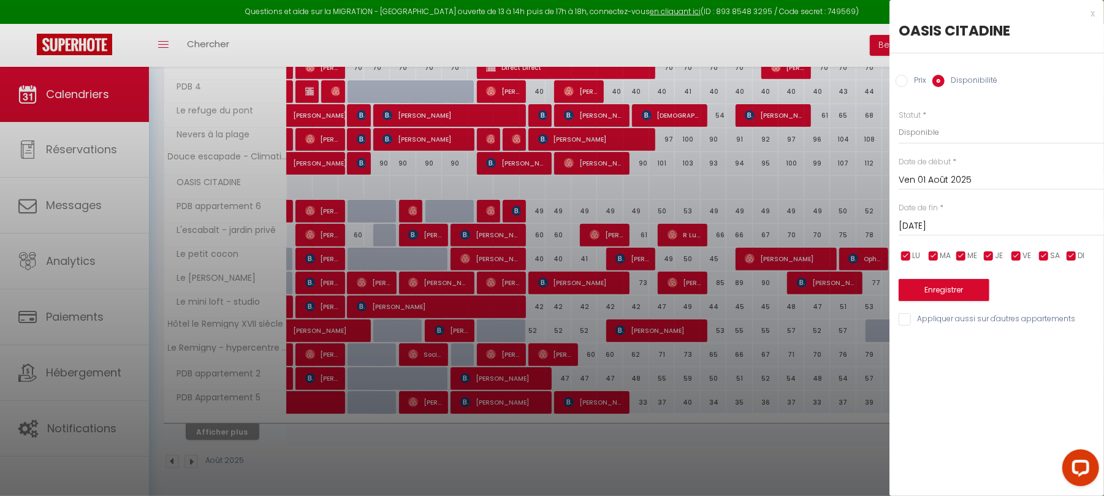
type input "Mer 18 Mars 2026"
click at [900, 83] on input "Prix" at bounding box center [901, 81] width 12 height 12
radio input "true"
radio input "false"
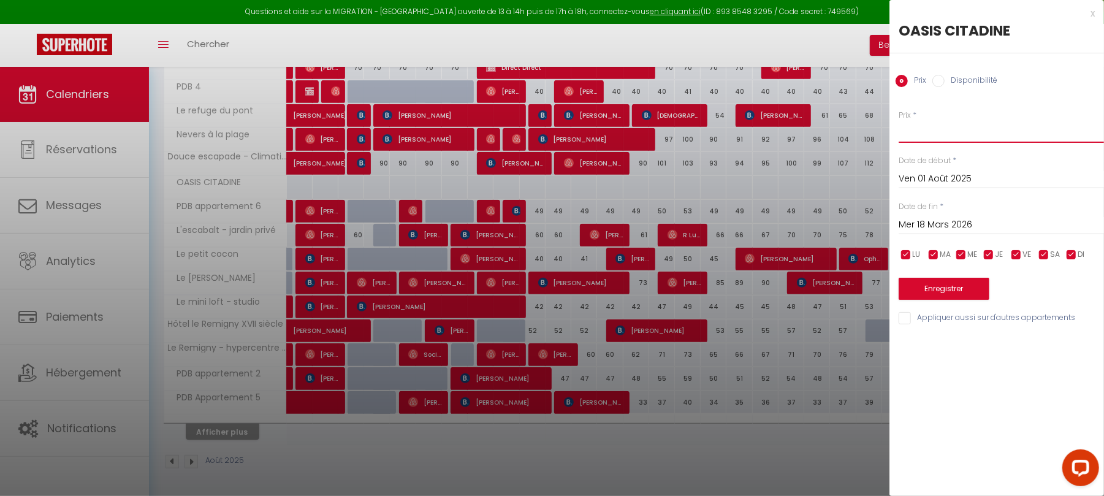
click at [941, 135] on input "Prix" at bounding box center [1000, 132] width 205 height 22
type input "è"
type input "75"
click at [943, 282] on button "Enregistrer" at bounding box center [943, 289] width 91 height 22
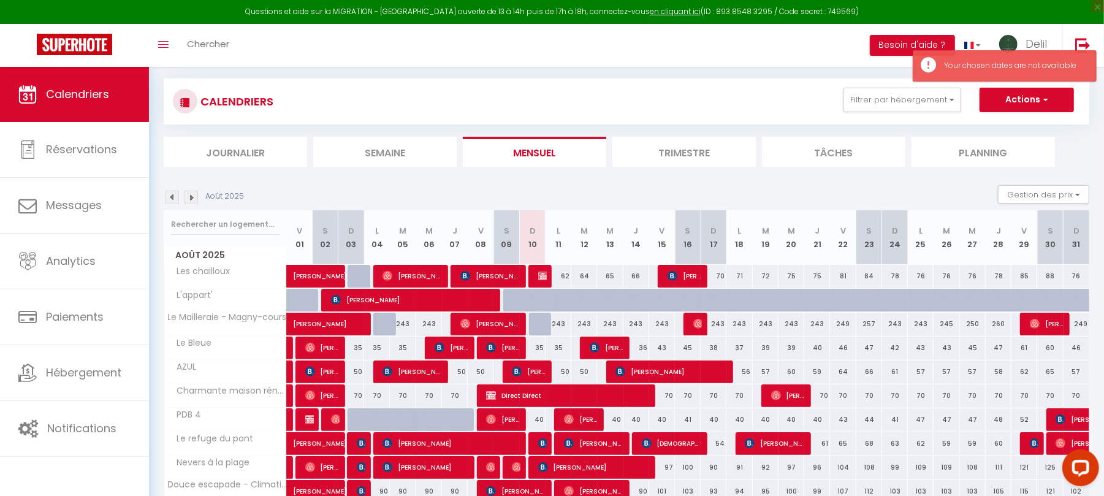
scroll to position [158, 0]
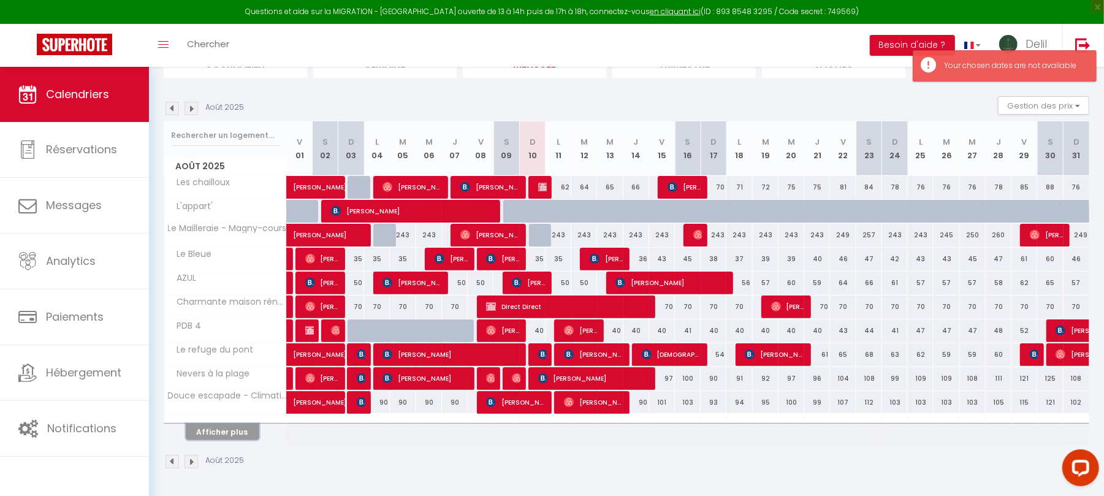
click at [236, 428] on button "Afficher plus" at bounding box center [223, 431] width 74 height 17
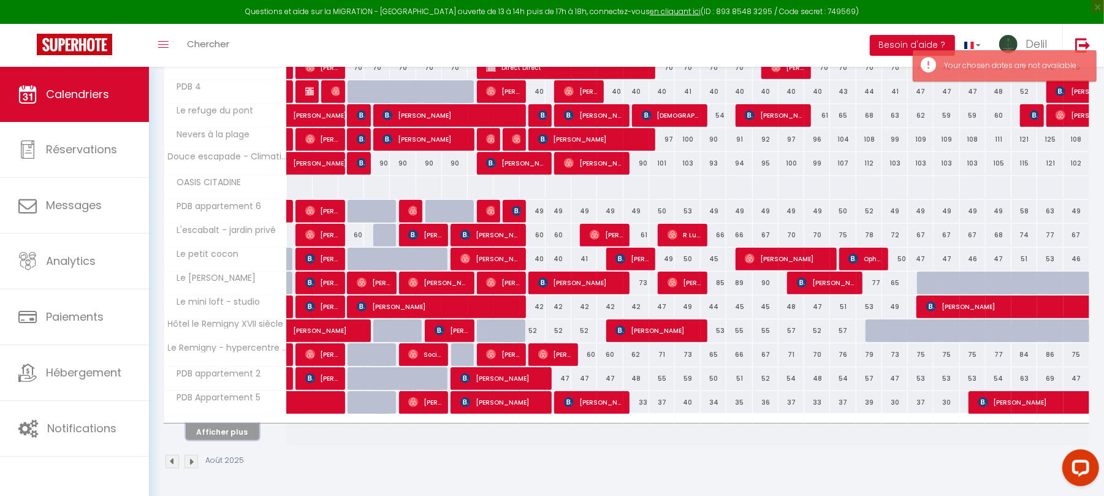
scroll to position [400, 0]
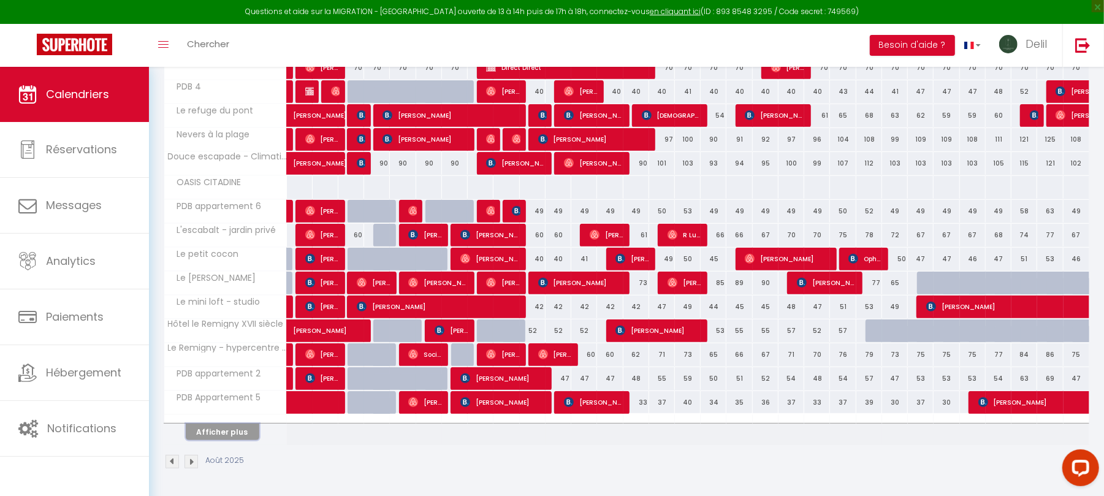
click at [226, 434] on button "Afficher plus" at bounding box center [223, 431] width 74 height 17
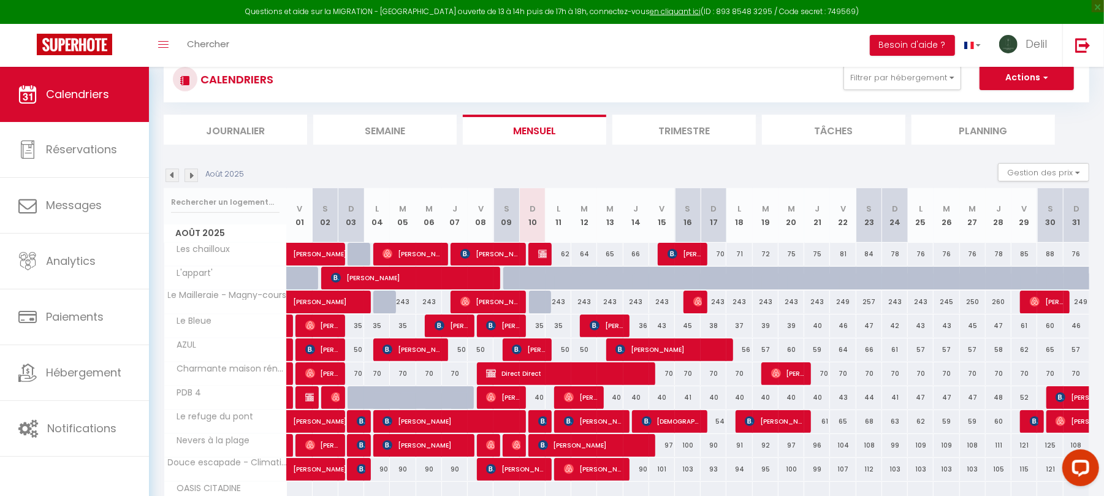
scroll to position [83, 0]
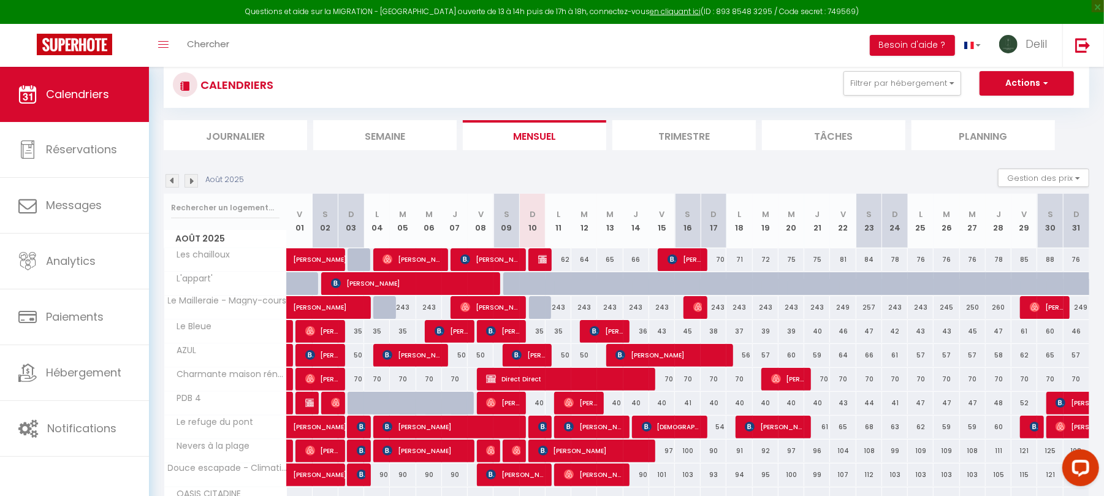
click at [189, 187] on img at bounding box center [190, 180] width 13 height 13
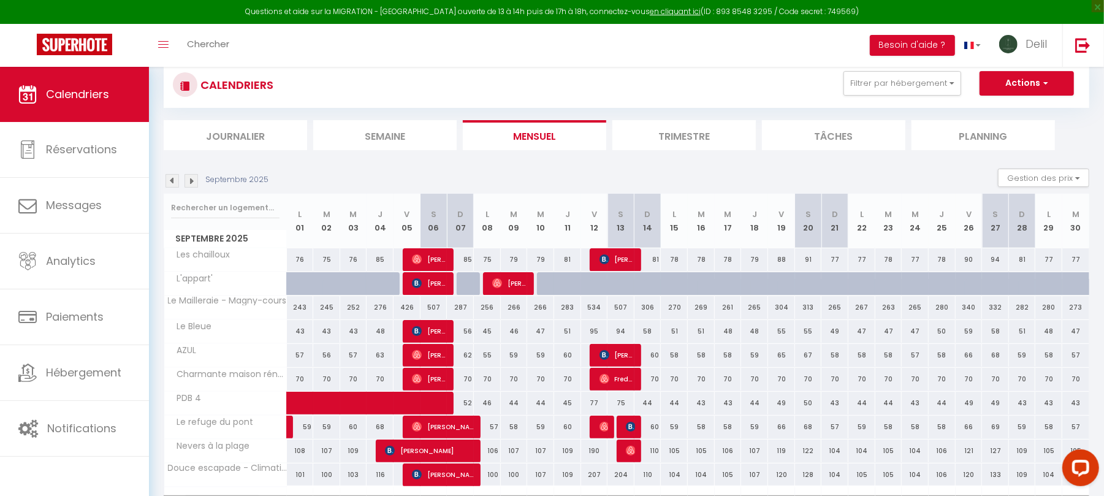
scroll to position [158, 0]
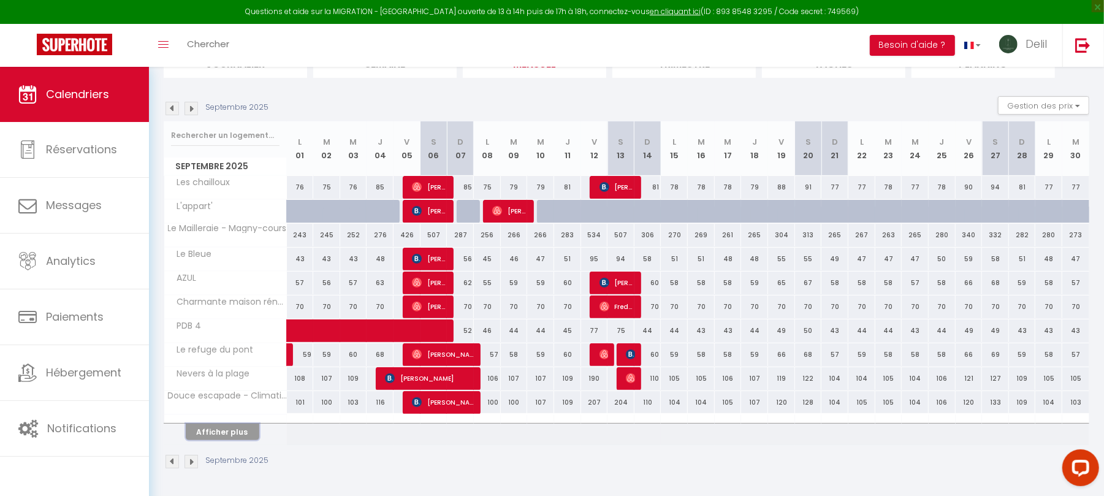
click at [236, 437] on button "Afficher plus" at bounding box center [223, 431] width 74 height 17
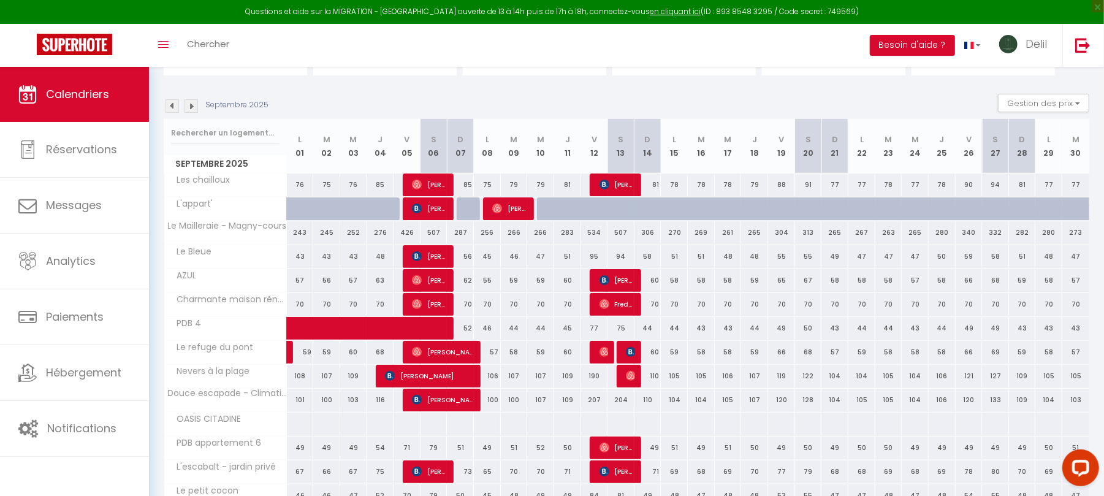
scroll to position [400, 0]
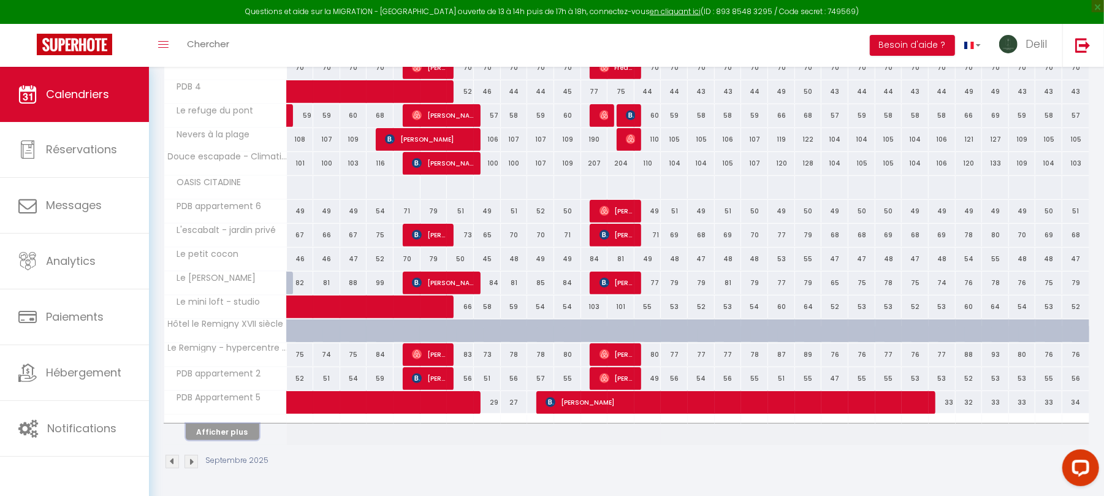
click at [226, 430] on button "Afficher plus" at bounding box center [223, 431] width 74 height 17
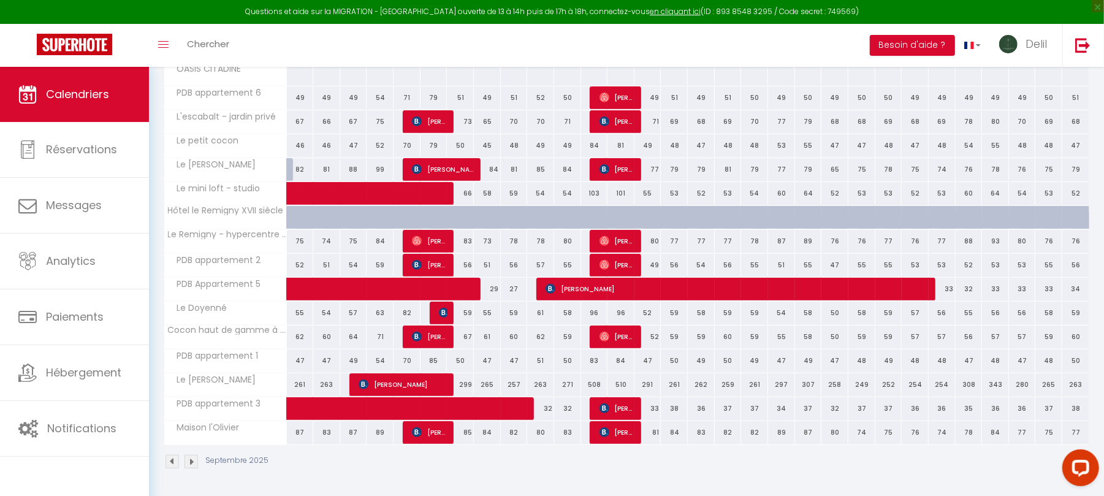
scroll to position [0, 0]
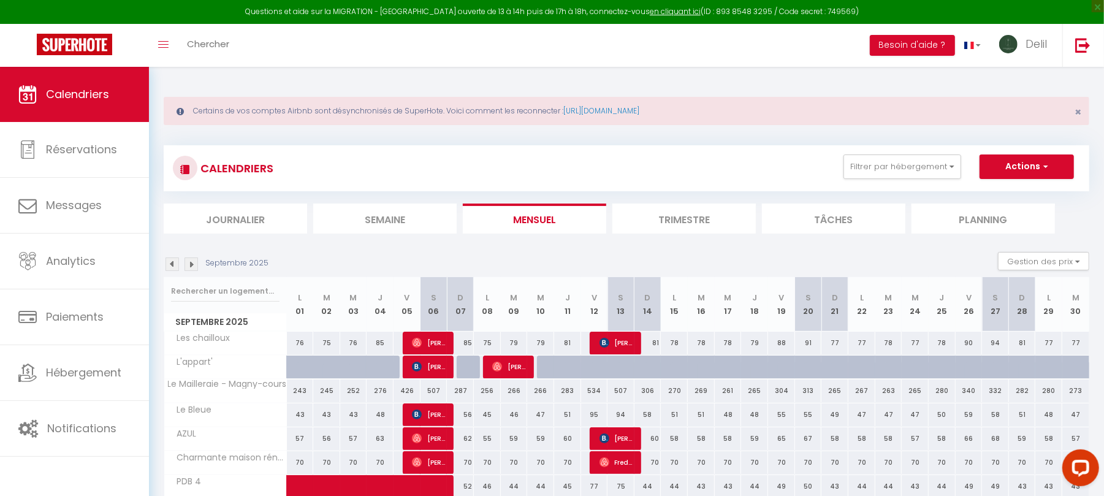
click at [172, 267] on img at bounding box center [171, 263] width 13 height 13
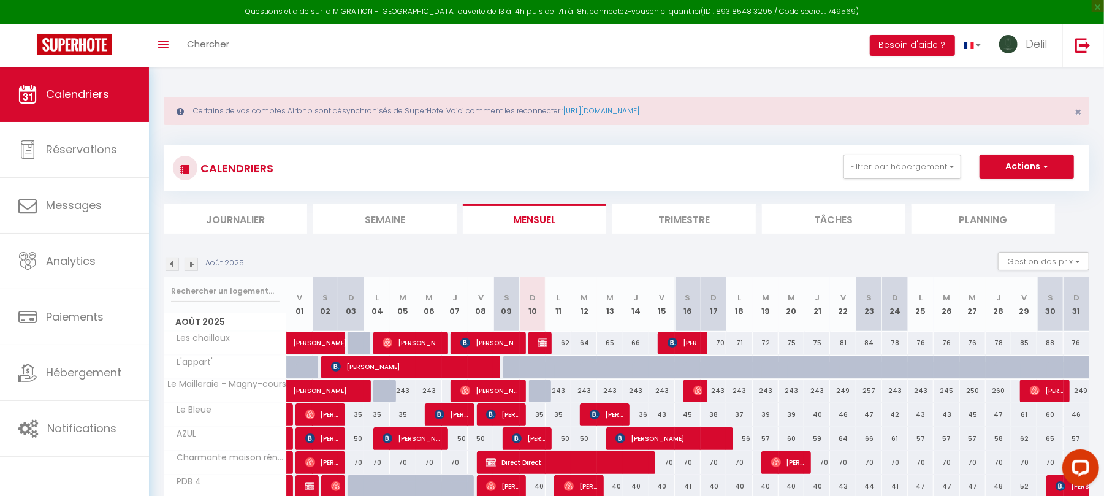
scroll to position [158, 0]
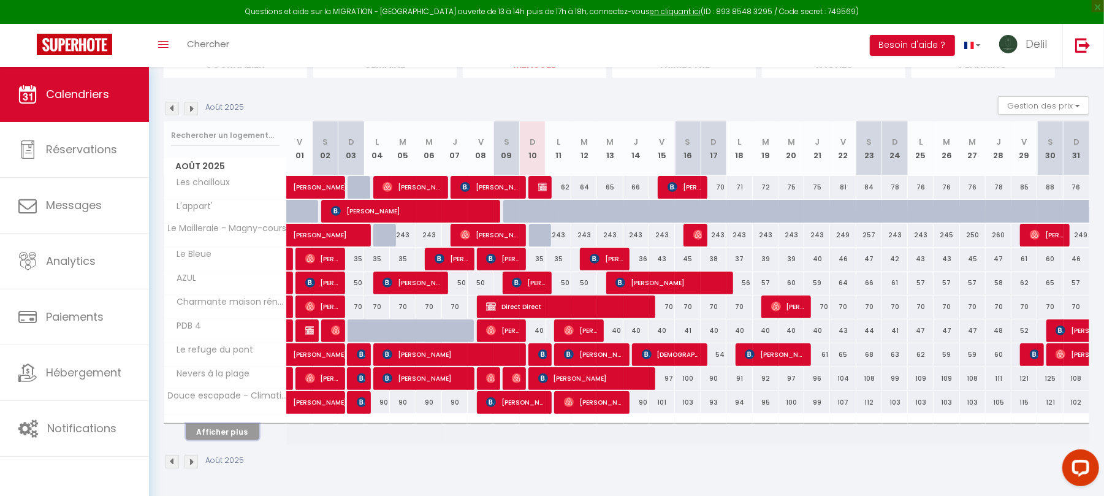
click at [238, 429] on button "Afficher plus" at bounding box center [223, 431] width 74 height 17
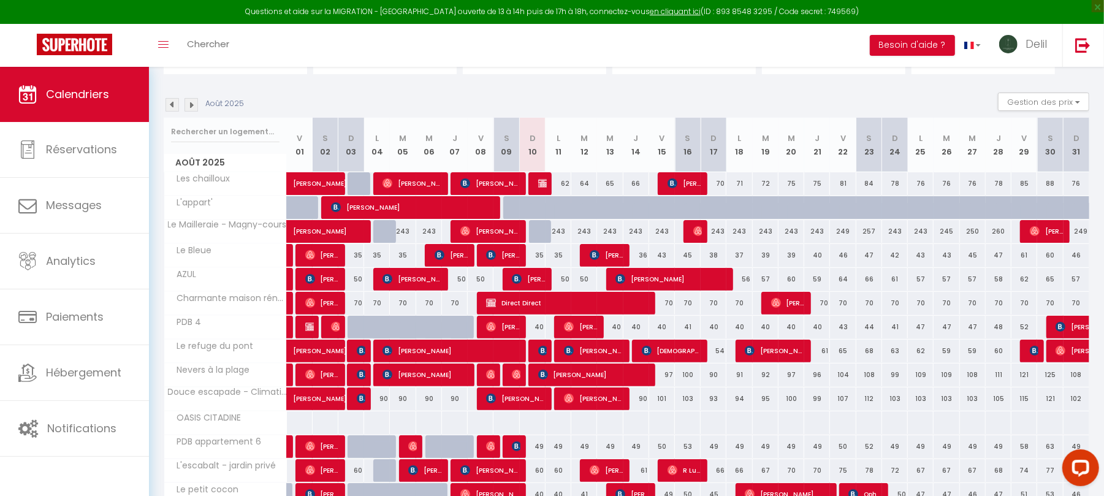
scroll to position [400, 0]
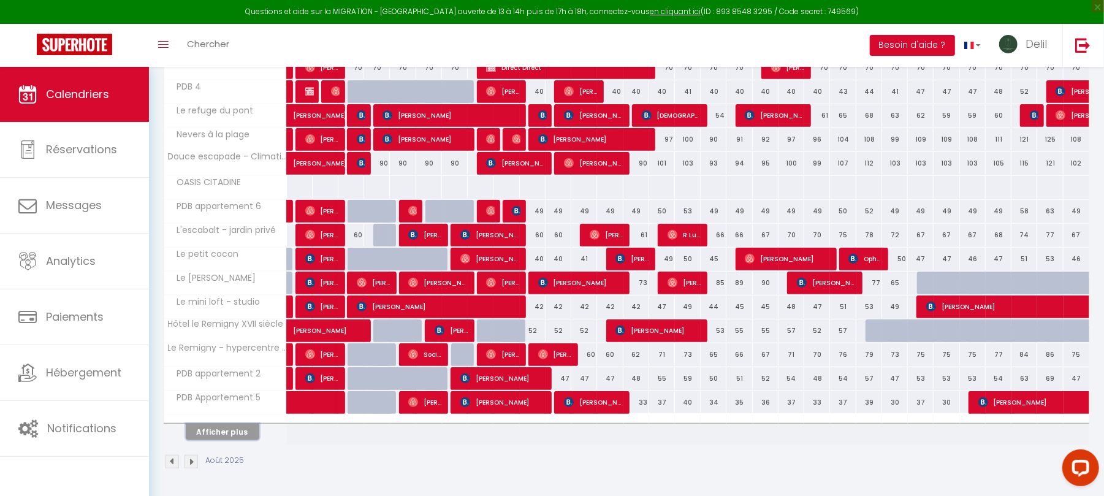
click at [238, 430] on button "Afficher plus" at bounding box center [223, 431] width 74 height 17
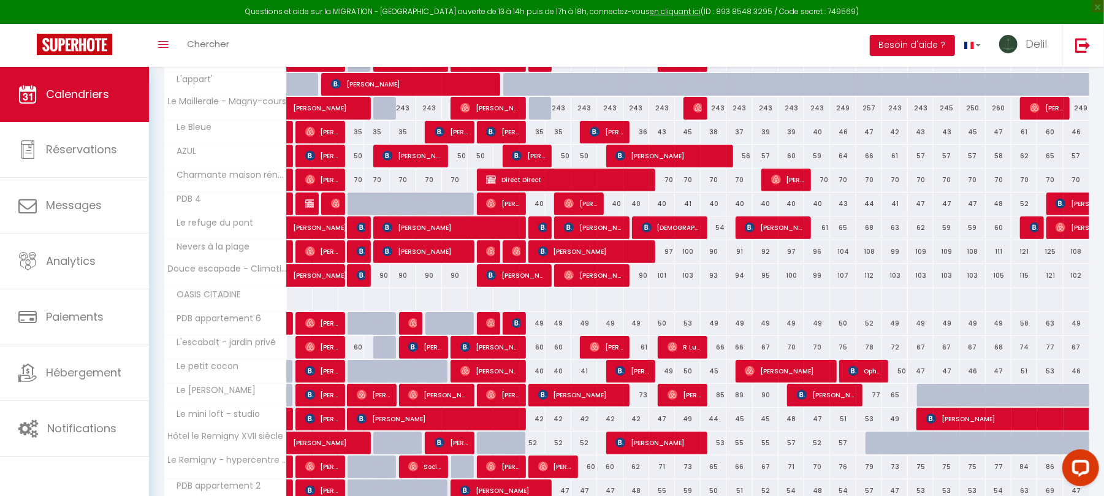
scroll to position [290, 0]
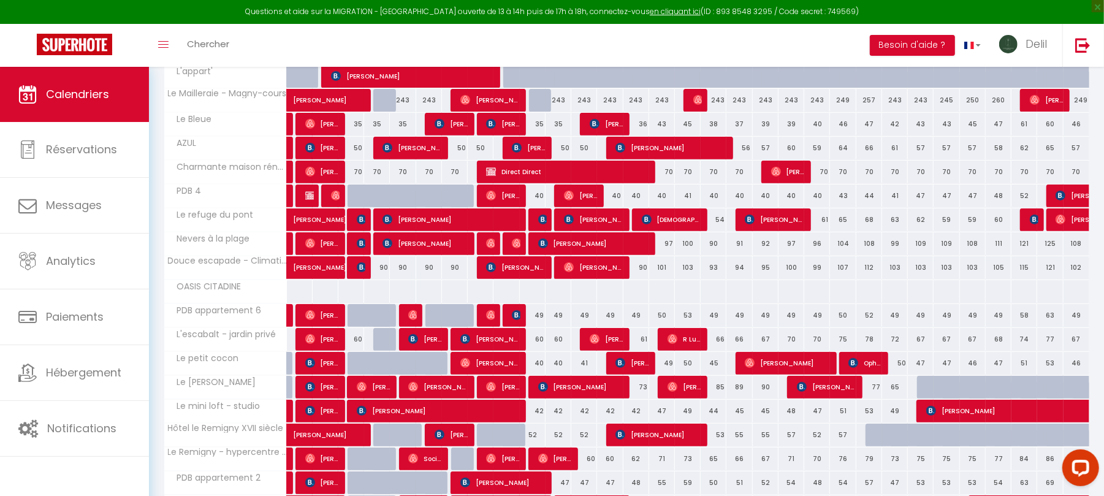
click at [299, 299] on div at bounding box center [299, 291] width 26 height 23
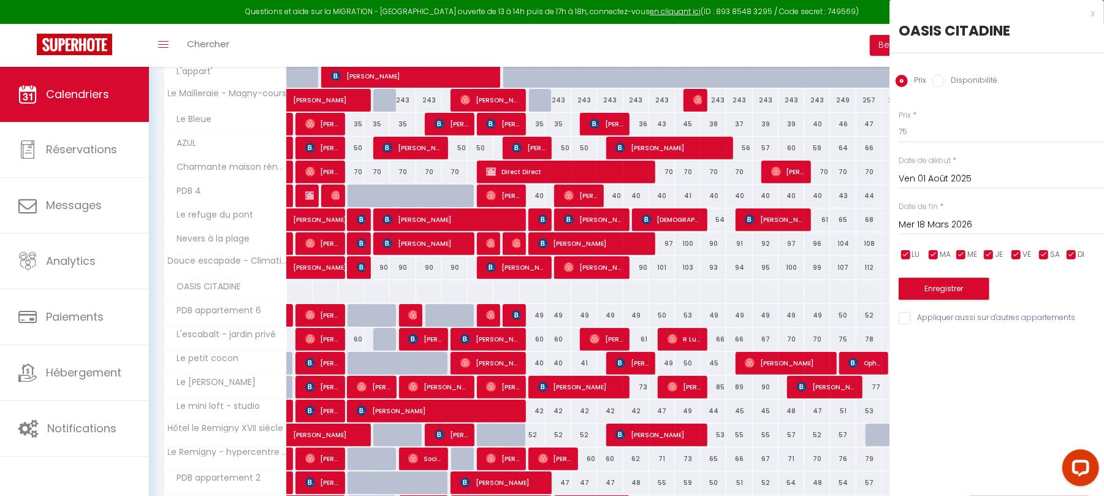
type input "[DATE]"
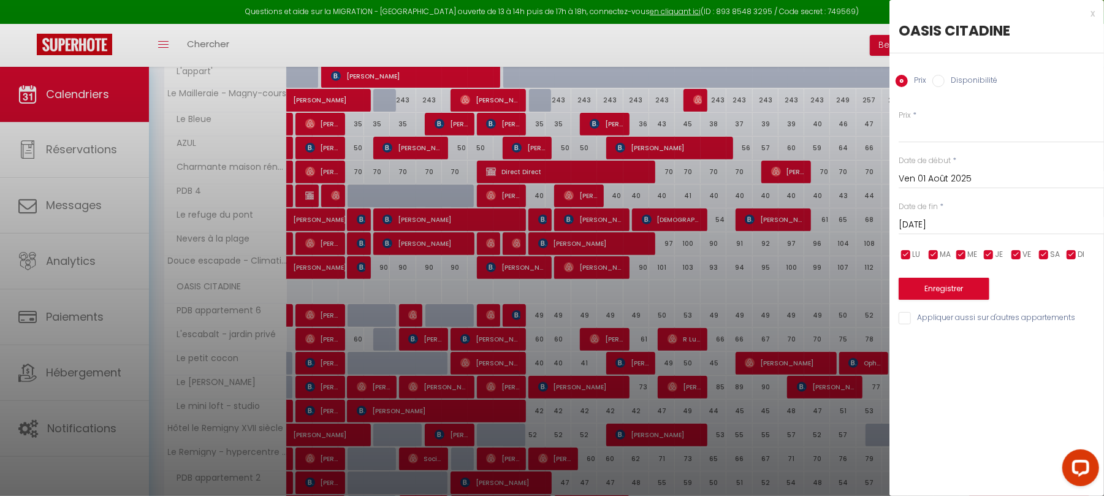
click at [99, 381] on div at bounding box center [552, 248] width 1104 height 496
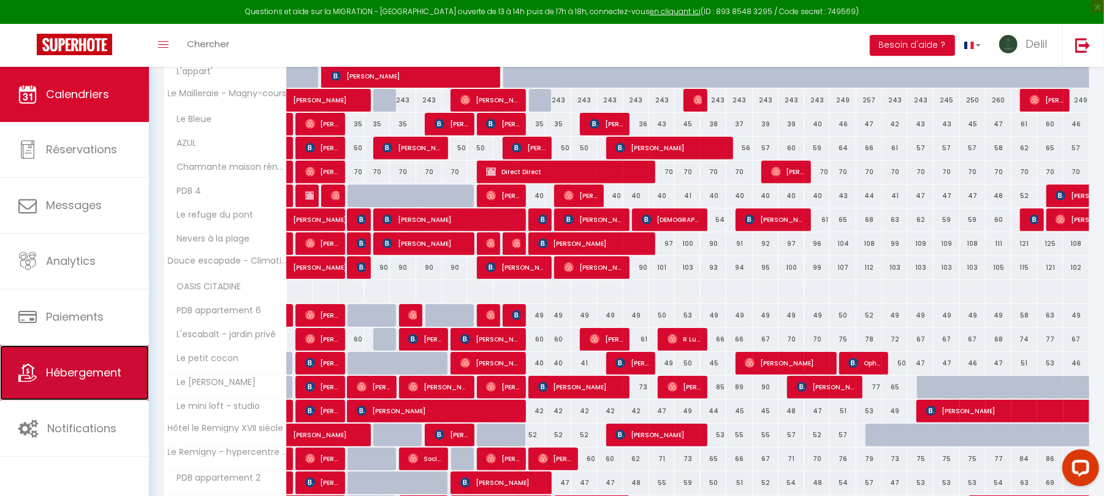
click at [51, 375] on span "Hébergement" at bounding box center [83, 372] width 75 height 15
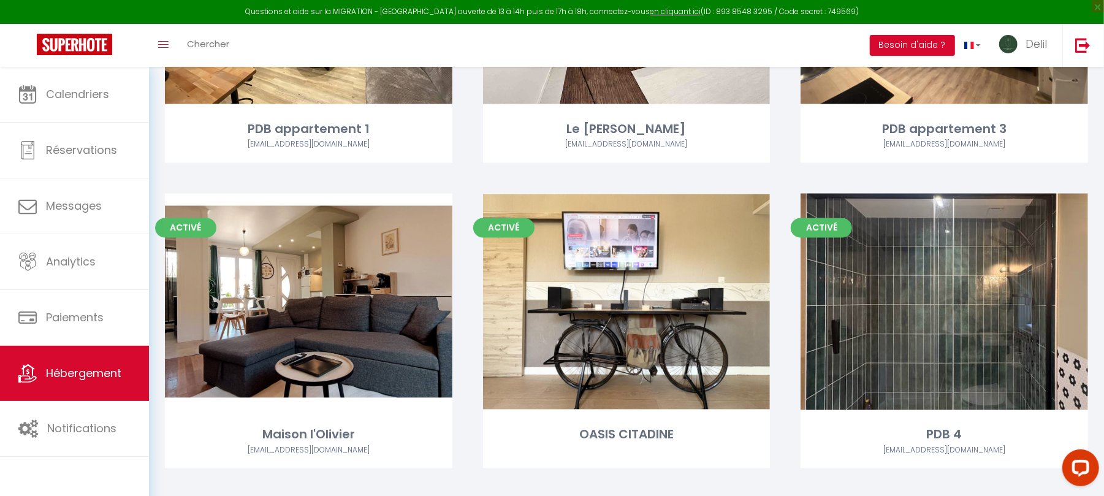
scroll to position [1596, 0]
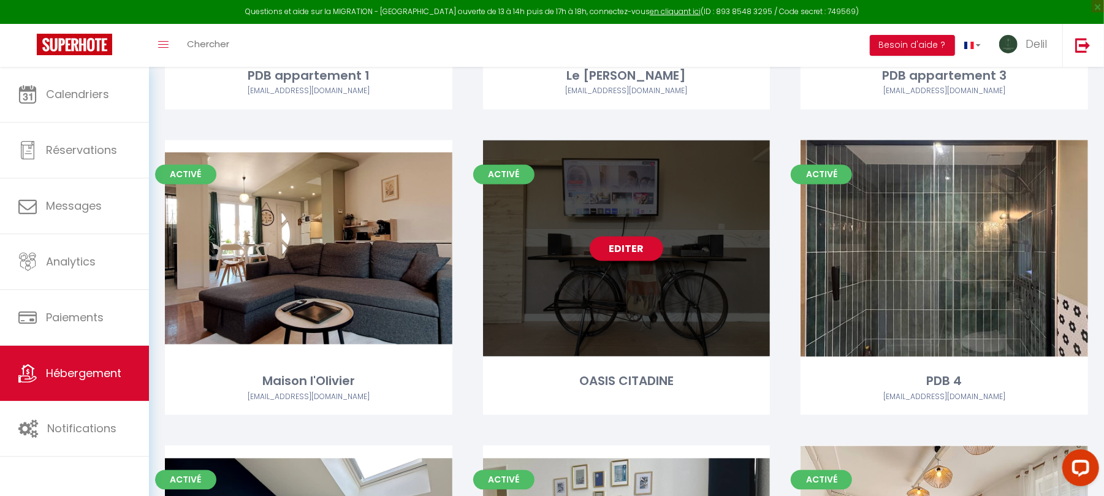
click at [609, 245] on link "Editer" at bounding box center [627, 249] width 74 height 25
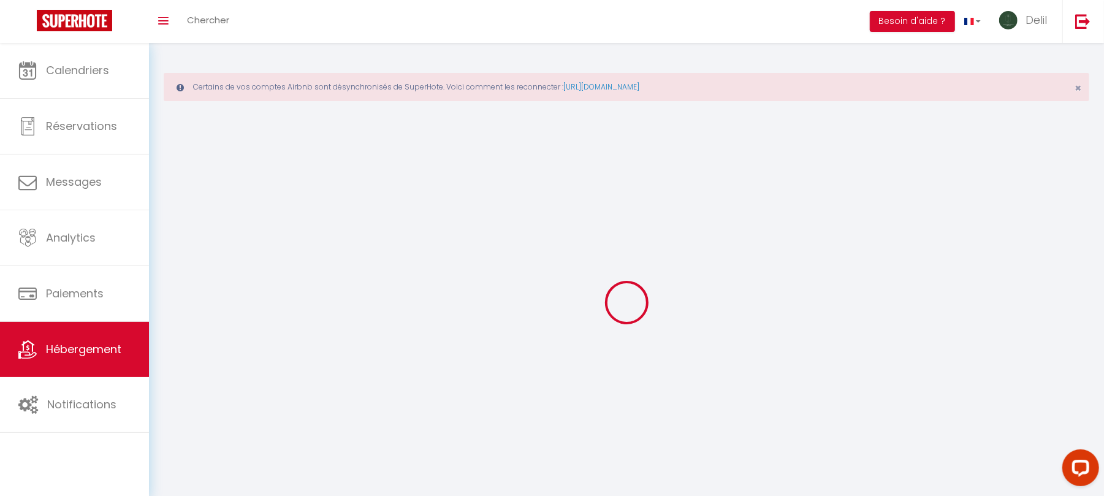
select select "1"
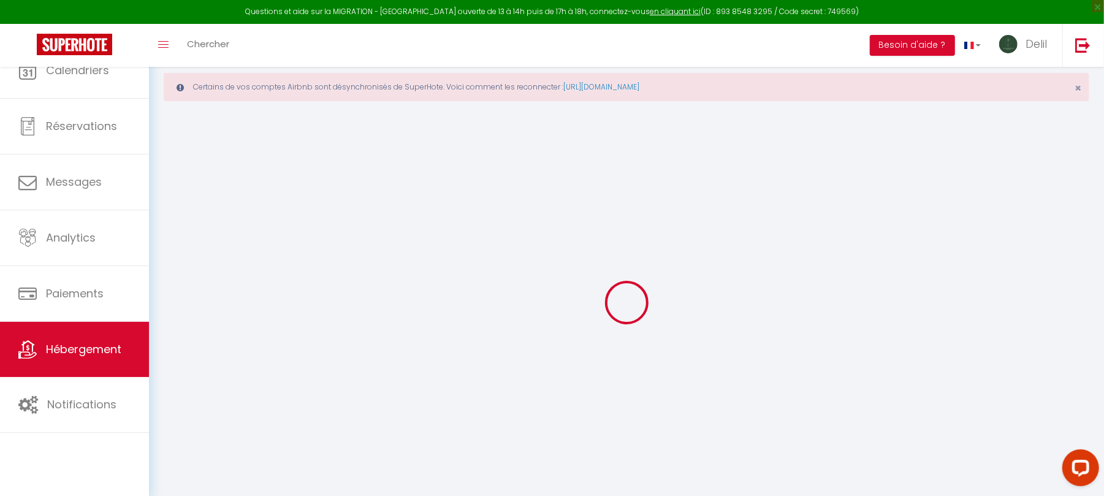
select select
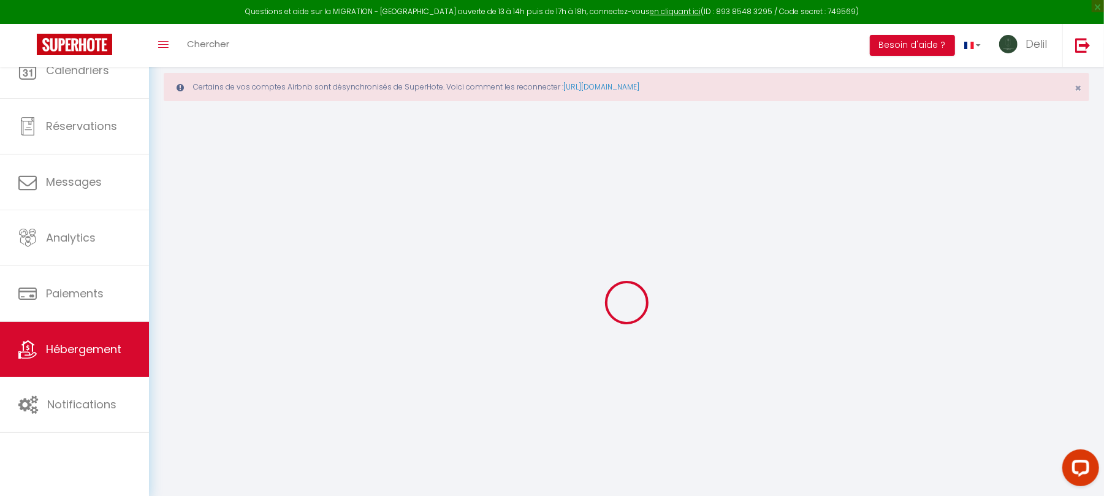
select select
checkbox input "false"
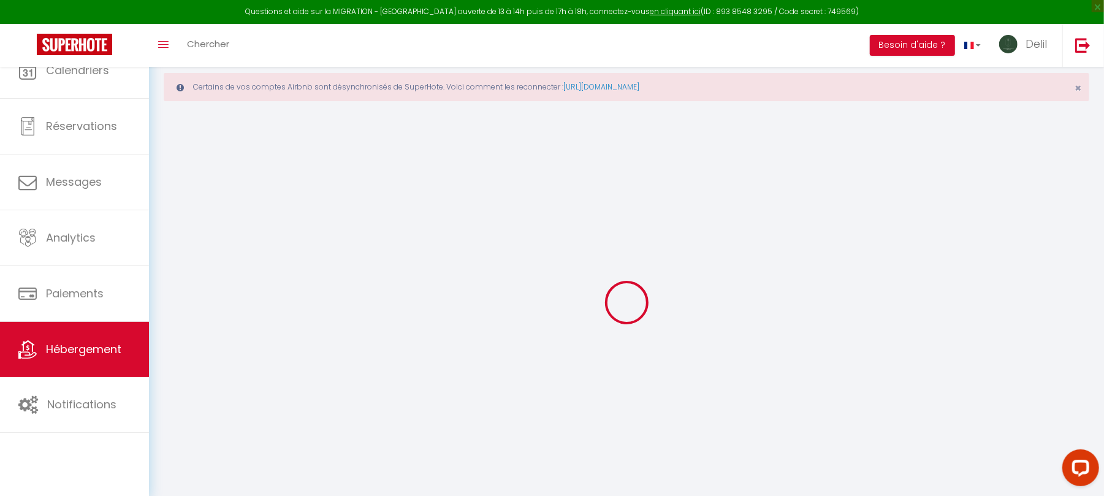
select select "28"
select select
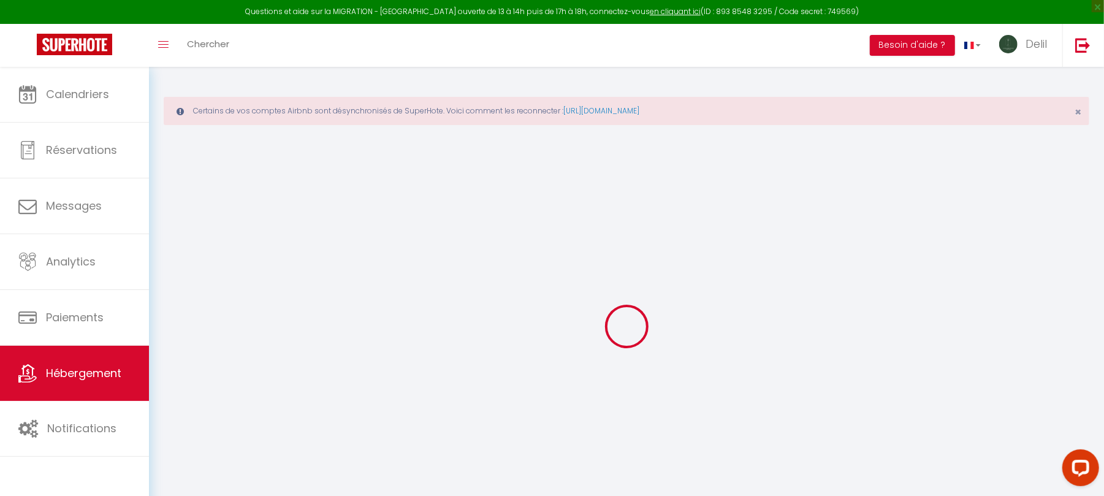
select select
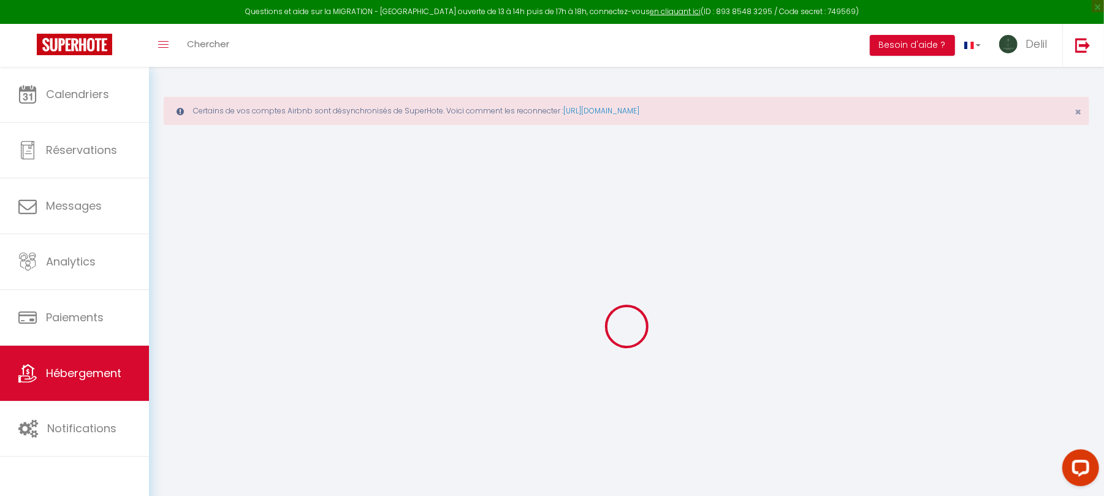
select select
checkbox input "false"
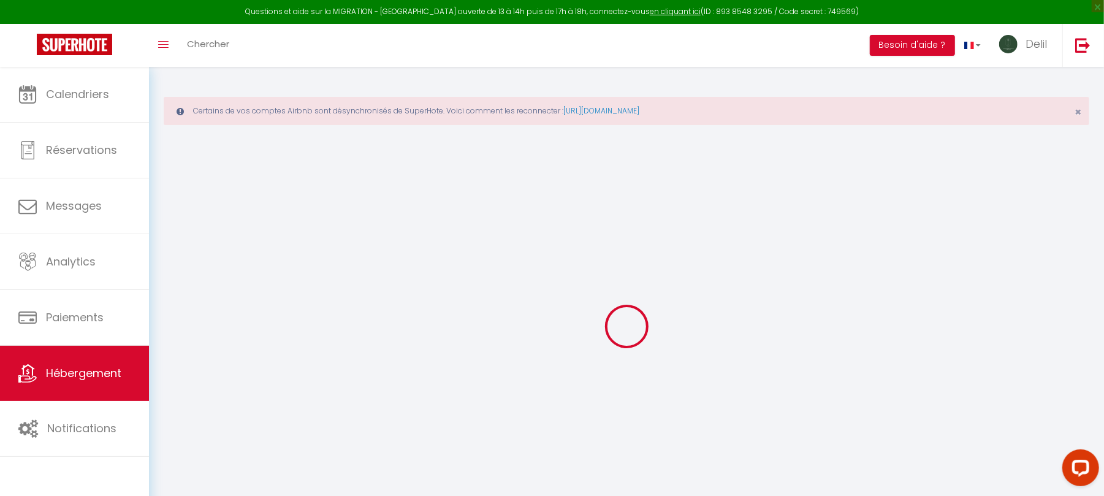
select select
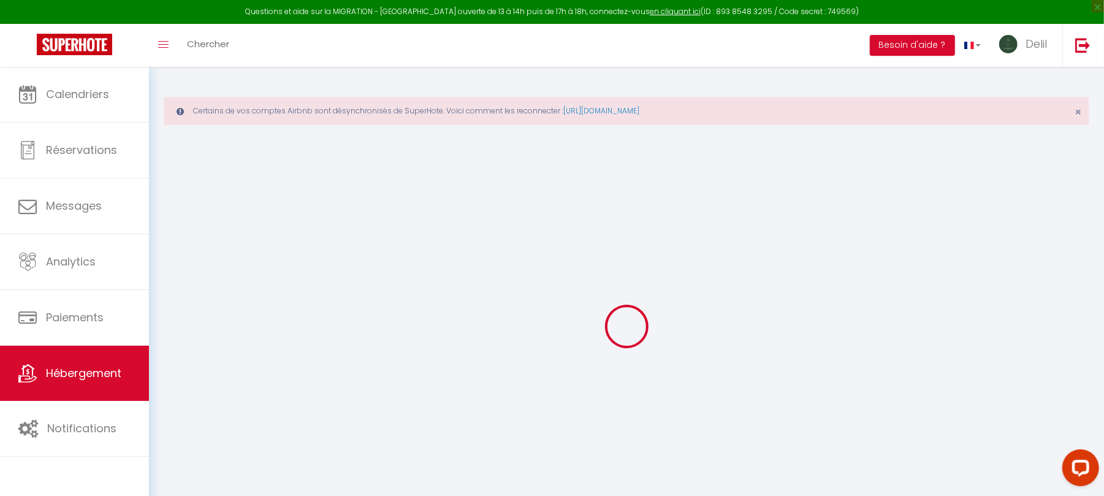
select select
checkbox input "false"
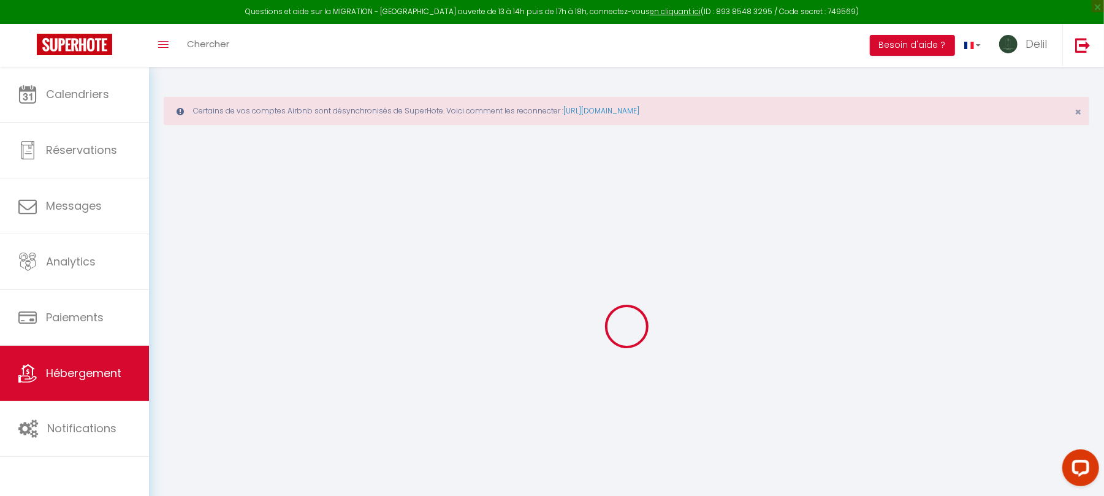
checkbox input "false"
select select
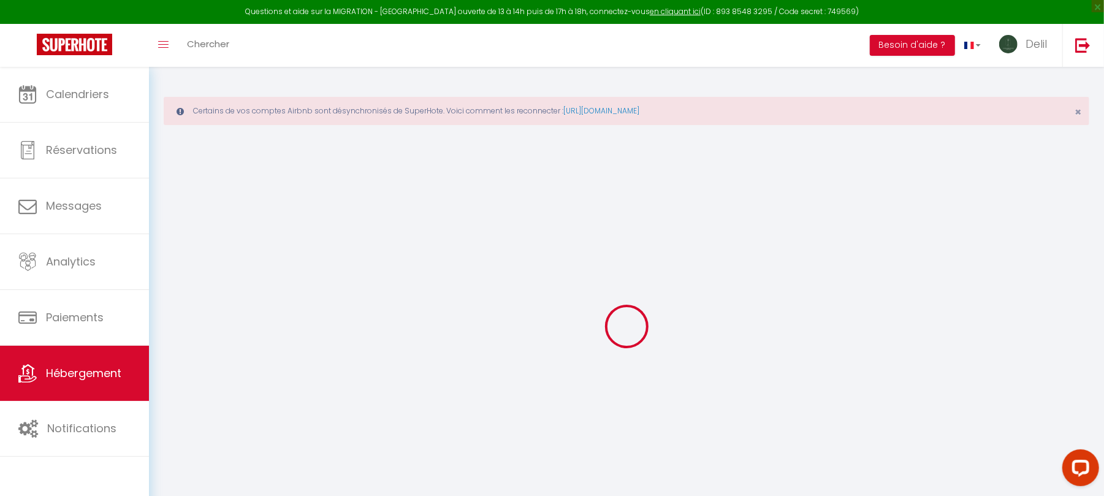
select select
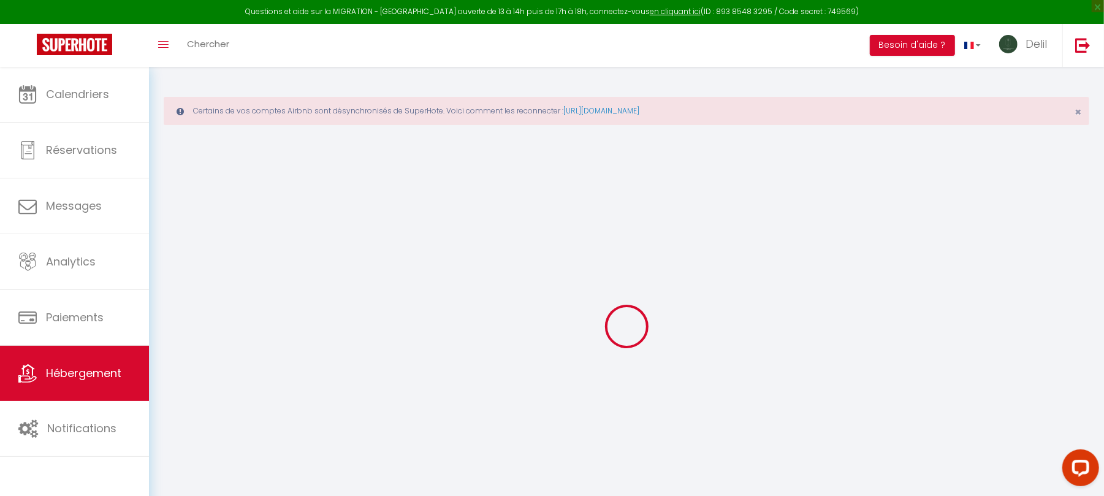
checkbox input "false"
select select
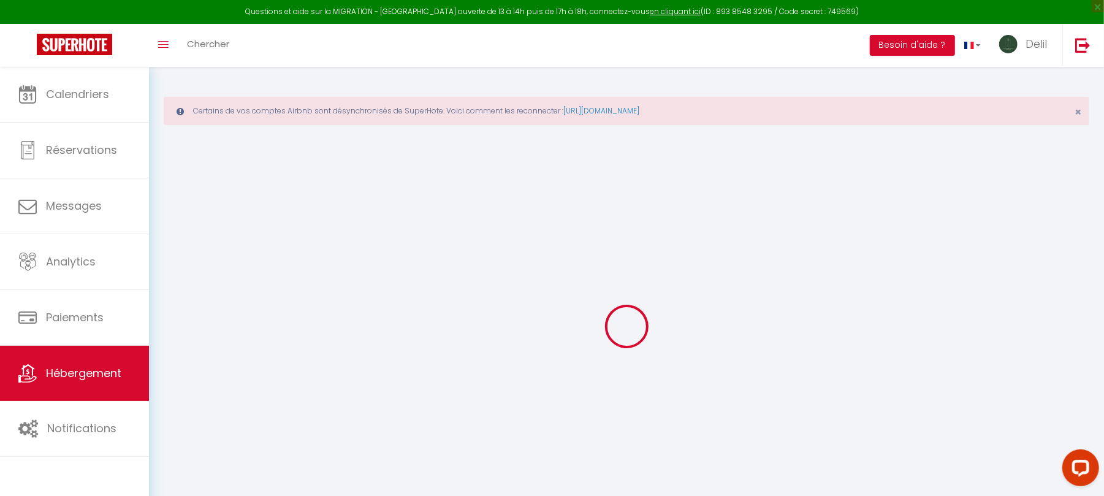
select select
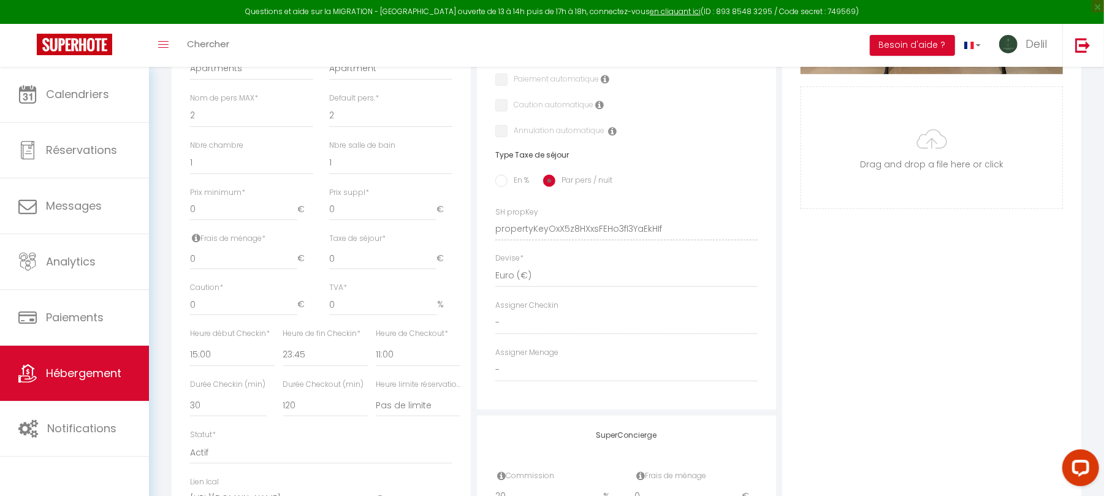
scroll to position [474, 0]
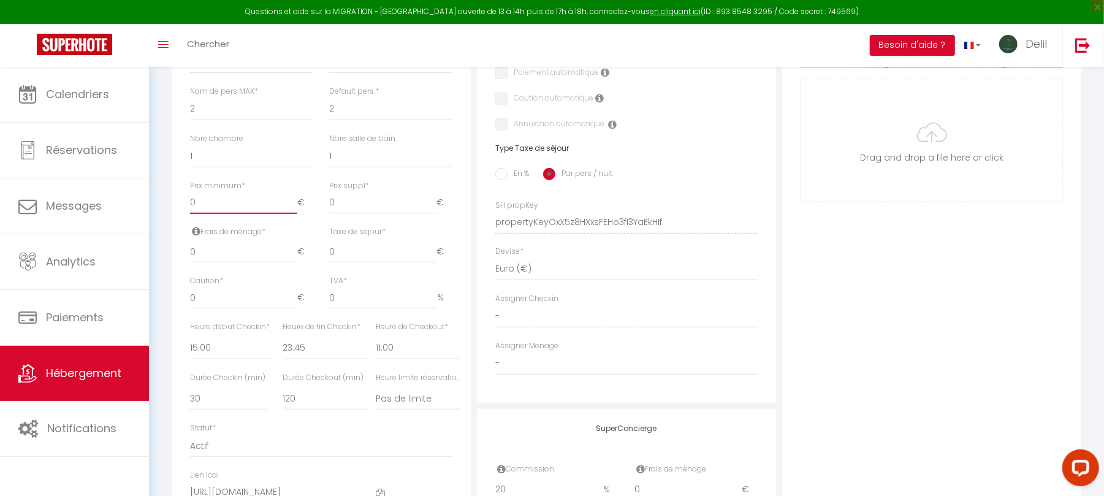
click at [266, 214] on input "0" at bounding box center [243, 203] width 107 height 22
drag, startPoint x: 255, startPoint y: 219, endPoint x: 191, endPoint y: 211, distance: 64.2
click at [191, 211] on input "0" at bounding box center [243, 203] width 107 height 22
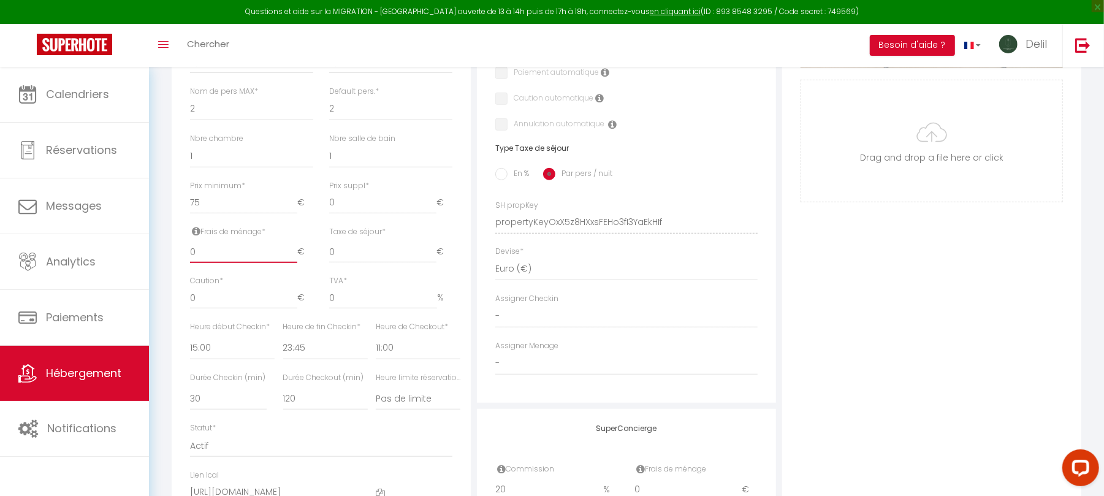
click at [210, 263] on input "0" at bounding box center [243, 252] width 107 height 22
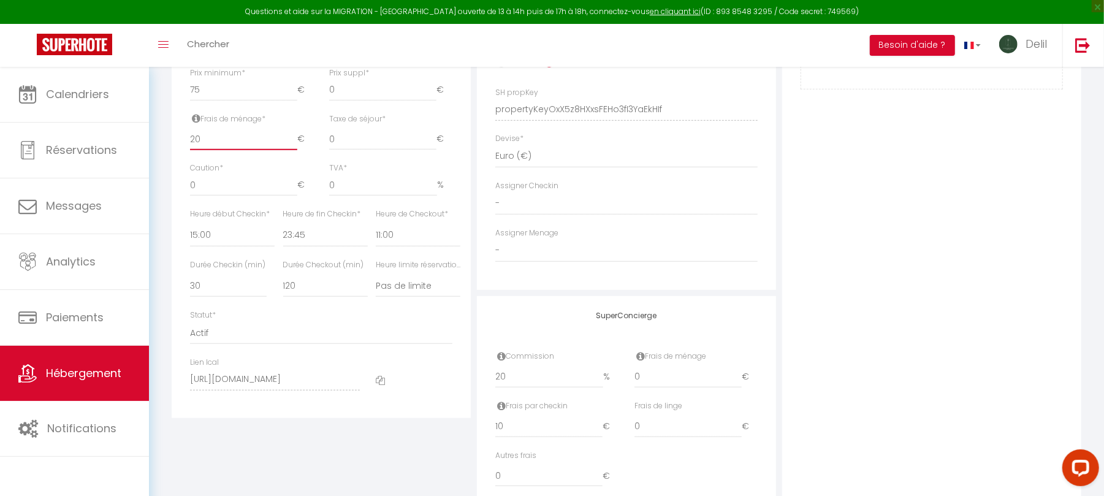
scroll to position [594, 0]
click at [246, 240] on select "00:00 00:15 00:30 00:45 01:00 01:15 01:30 01:45 02:00 02:15 02:30 02:45 03:00" at bounding box center [232, 227] width 85 height 23
click at [190, 229] on select "00:00 00:15 00:30 00:45 01:00 01:15 01:30 01:45 02:00 02:15 02:30 02:45 03:00" at bounding box center [232, 227] width 85 height 23
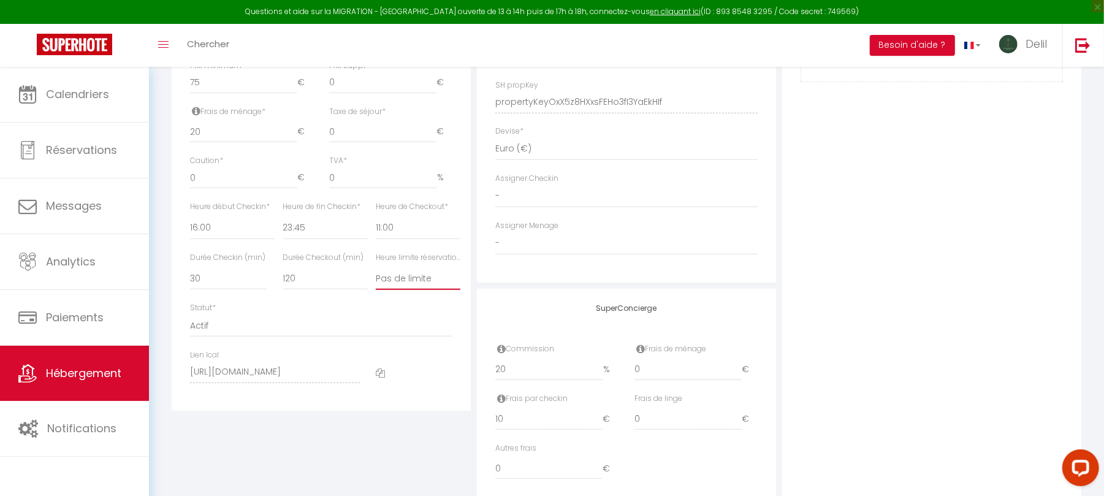
click at [408, 290] on select "Pas de limite 01:00 02:00 03:00 04:00 05:00 06:00 07:00 08:00 09:00 10:00 11:00…" at bounding box center [418, 278] width 85 height 23
click at [376, 279] on select "Pas de limite 01:00 02:00 03:00 04:00 05:00 06:00 07:00 08:00 09:00 10:00 11:00…" at bounding box center [418, 278] width 85 height 23
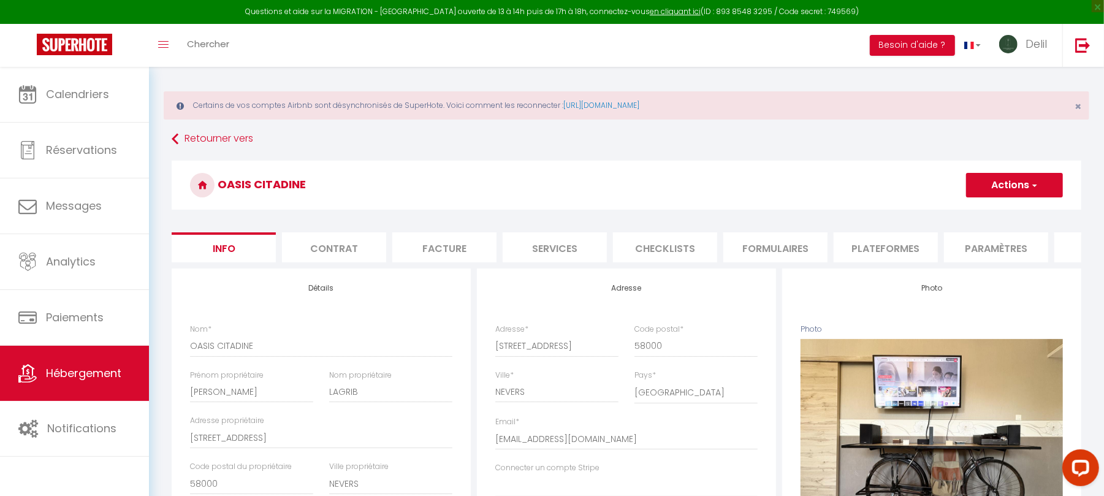
scroll to position [0, 0]
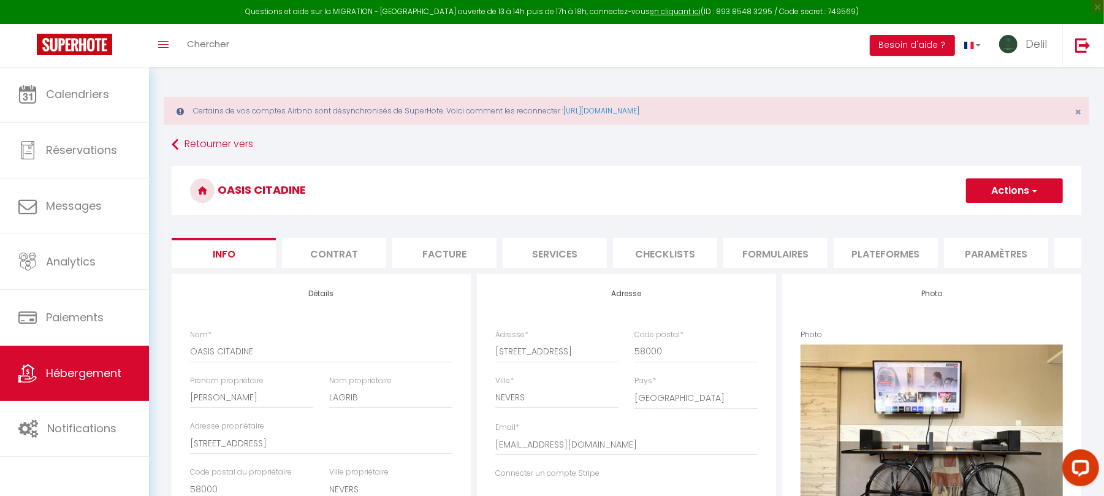
click at [1027, 197] on button "Actions" at bounding box center [1014, 190] width 97 height 25
click at [977, 217] on input "Enregistrer" at bounding box center [965, 217] width 45 height 12
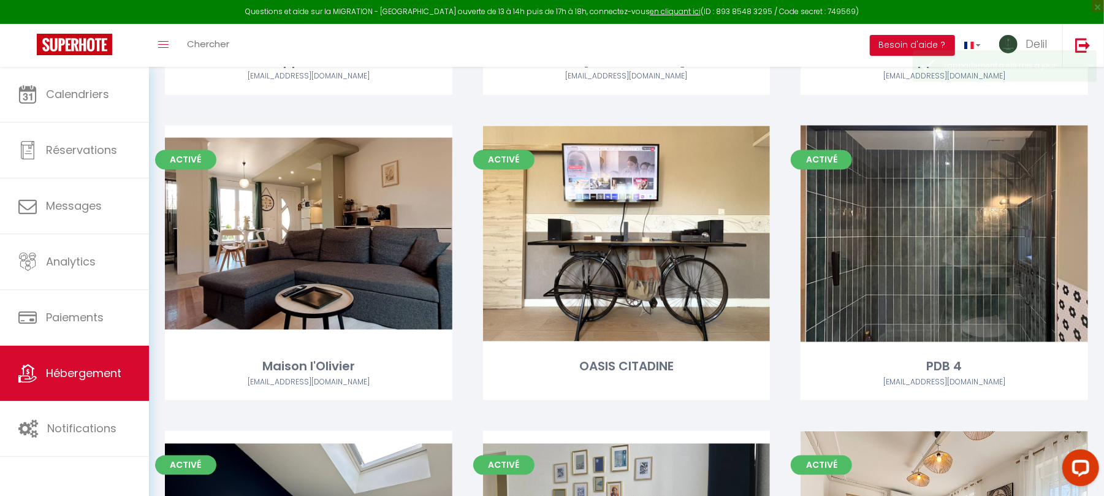
scroll to position [1612, 0]
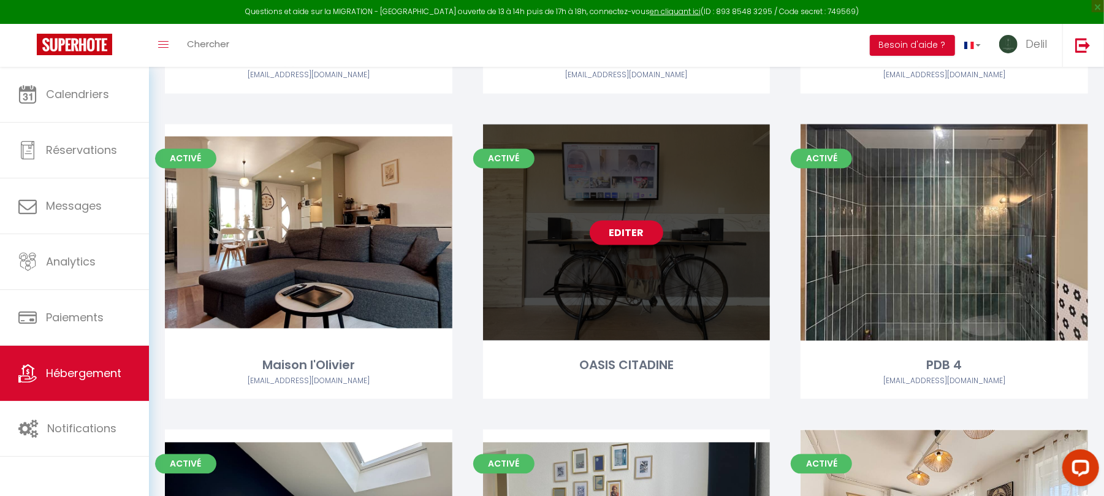
click at [632, 223] on link "Editer" at bounding box center [627, 233] width 74 height 25
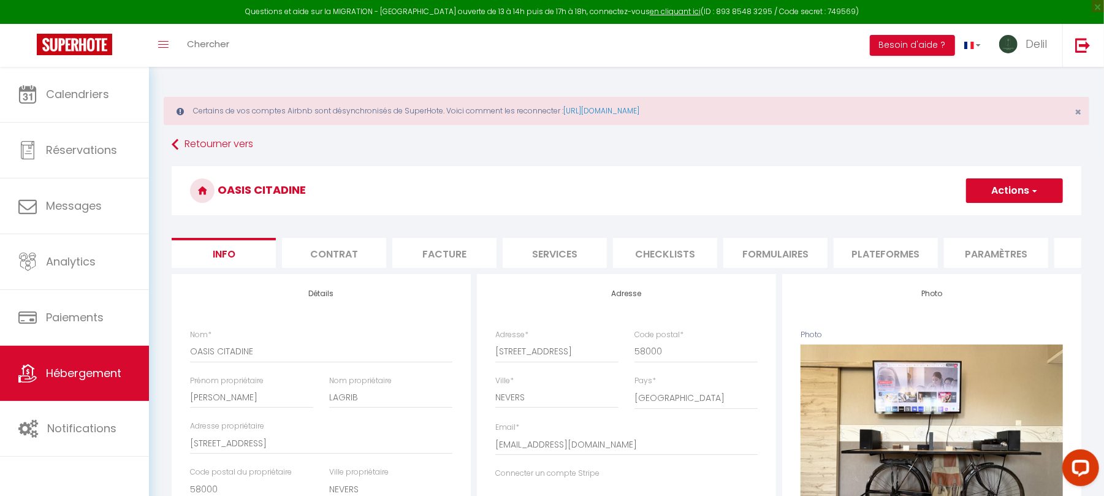
click at [789, 252] on li "Formulaires" at bounding box center [775, 253] width 104 height 30
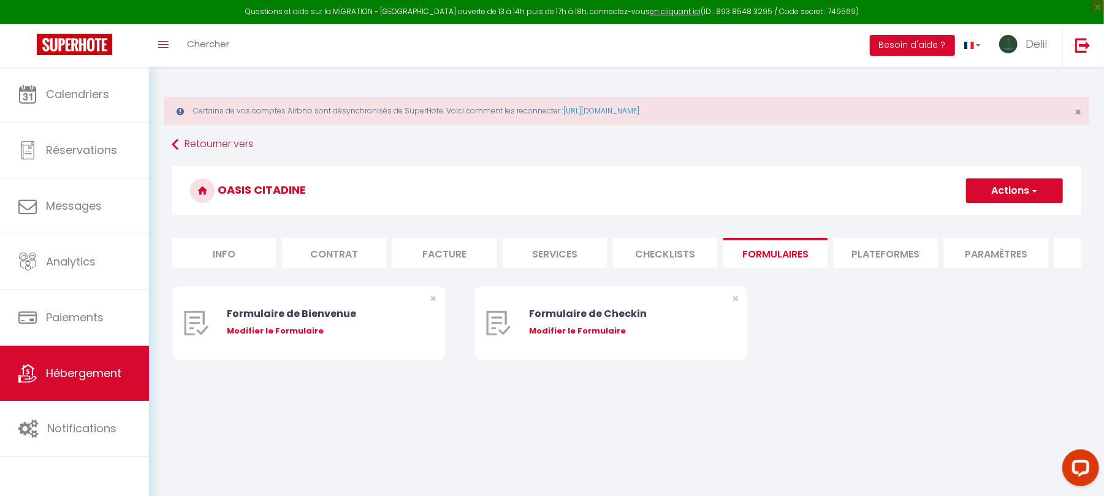
click at [250, 258] on li "Info" at bounding box center [224, 253] width 104 height 30
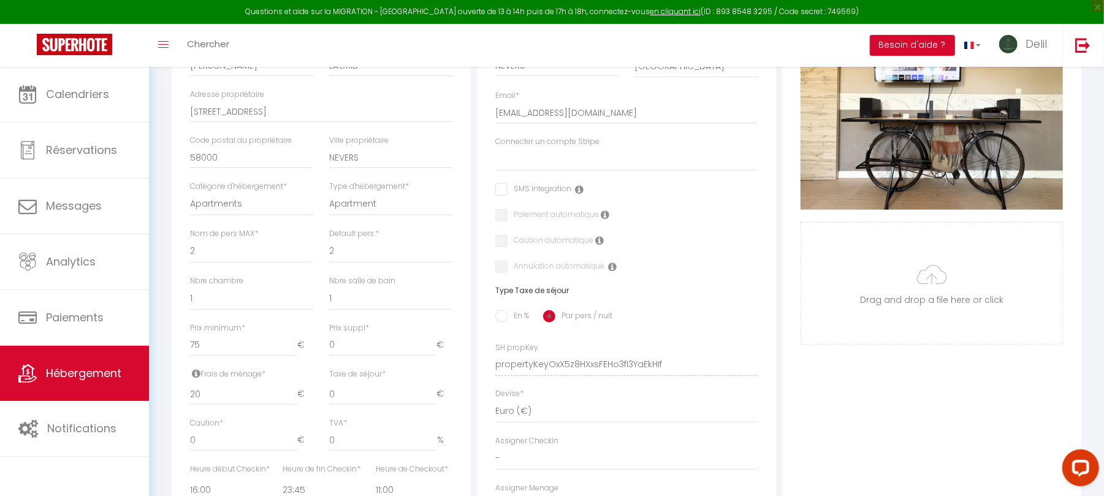
scroll to position [332, 0]
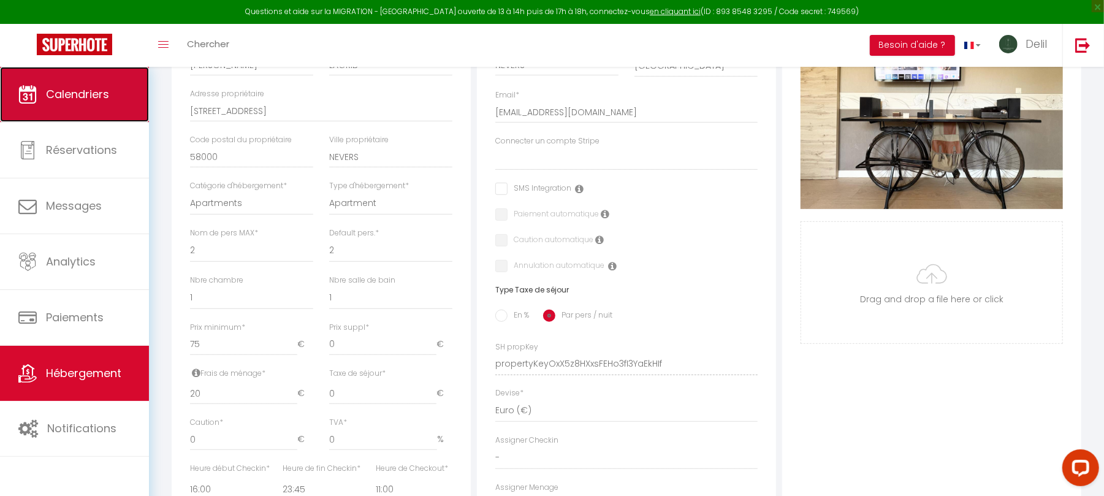
click at [58, 108] on link "Calendriers" at bounding box center [74, 94] width 149 height 55
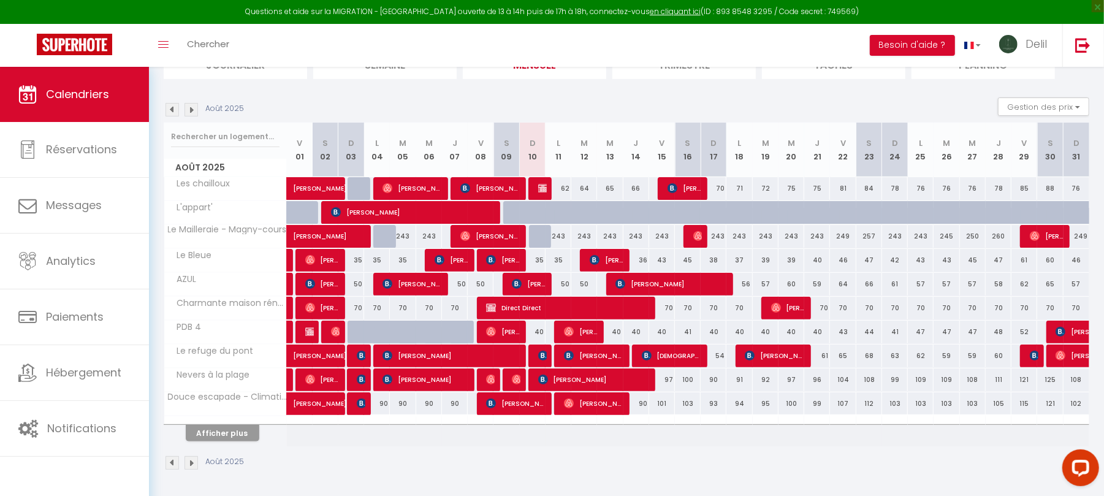
scroll to position [158, 0]
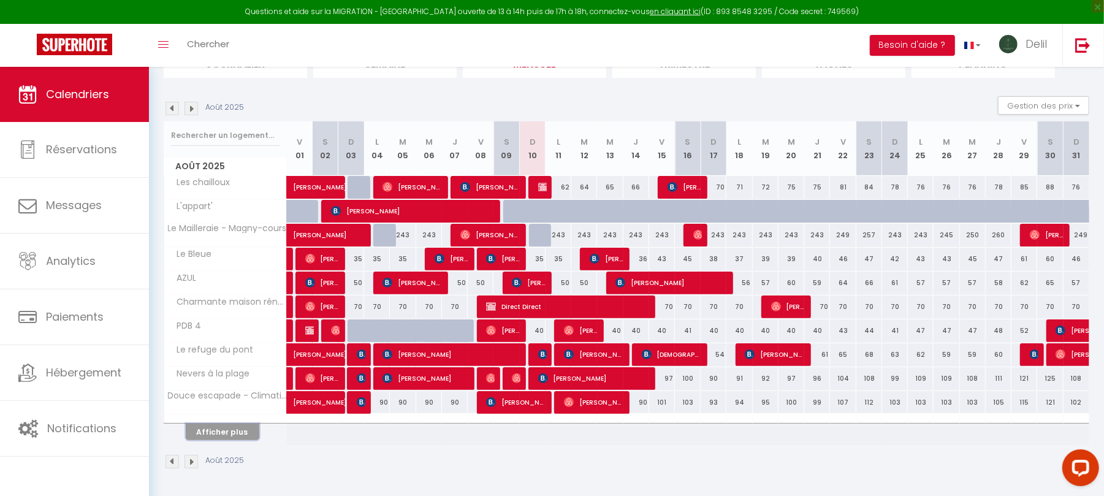
click at [216, 438] on button "Afficher plus" at bounding box center [223, 431] width 74 height 17
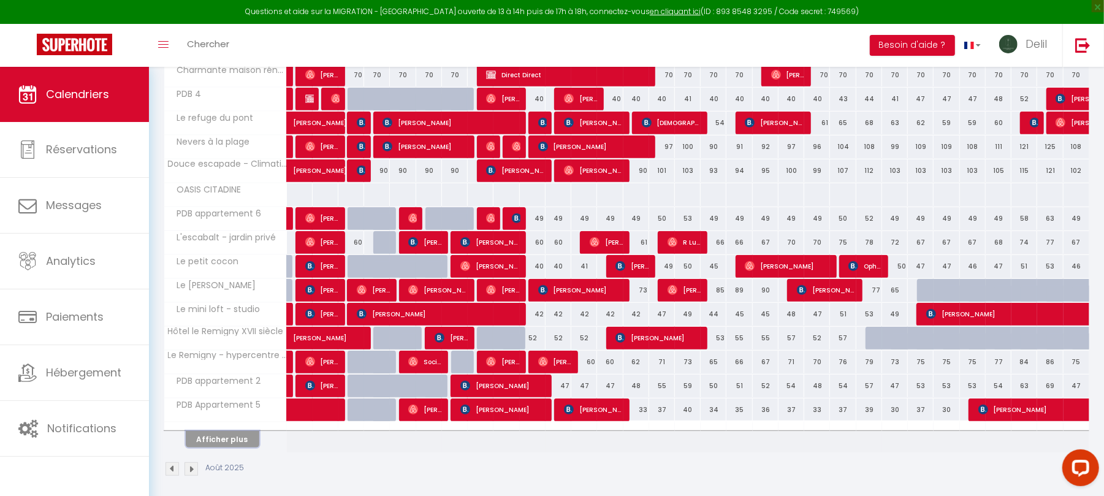
scroll to position [400, 0]
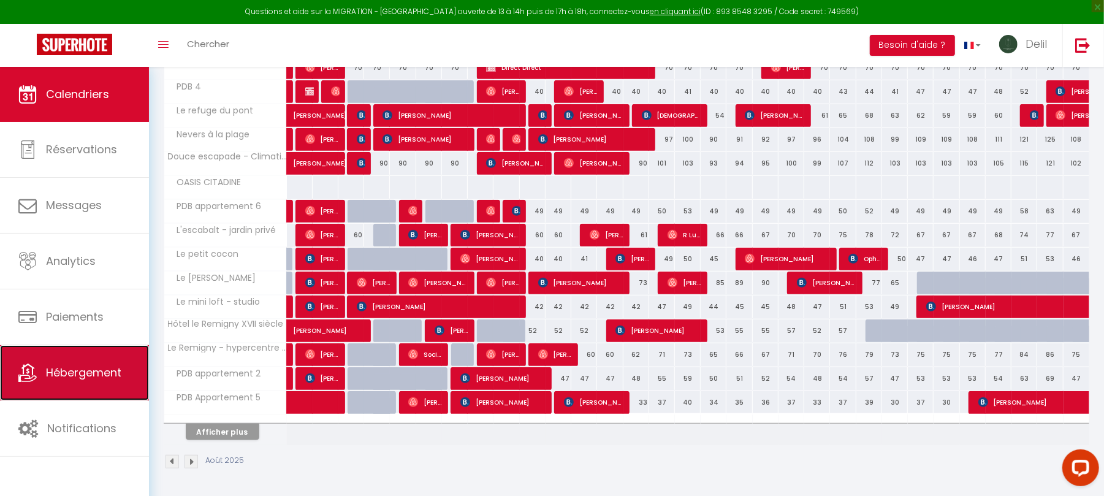
click at [81, 380] on span "Hébergement" at bounding box center [83, 372] width 75 height 15
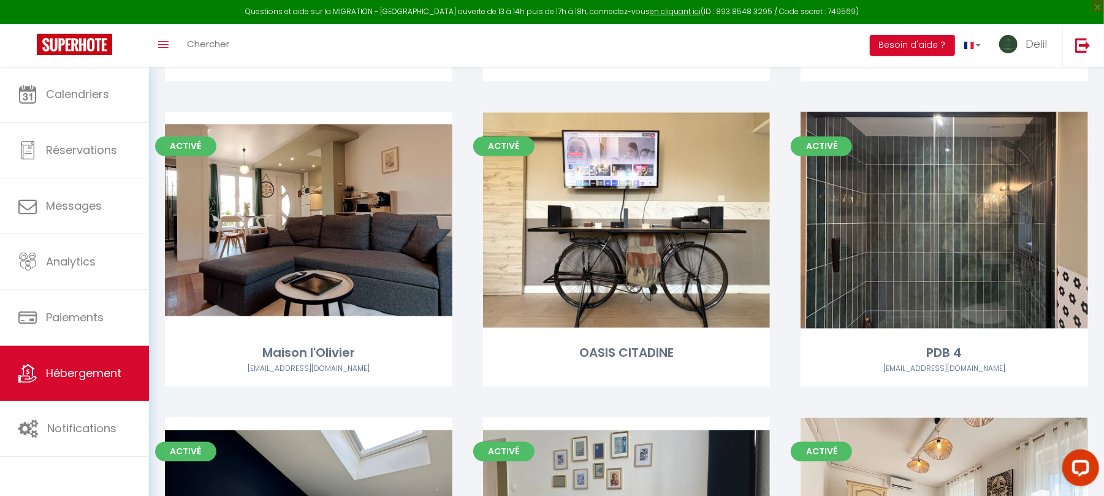
scroll to position [1618, 0]
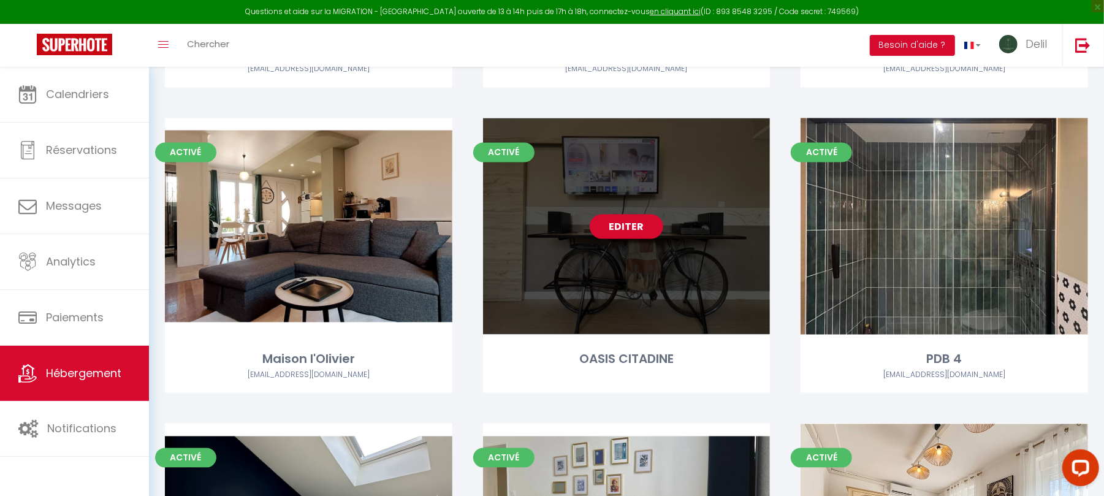
click at [630, 234] on link "Editer" at bounding box center [627, 226] width 74 height 25
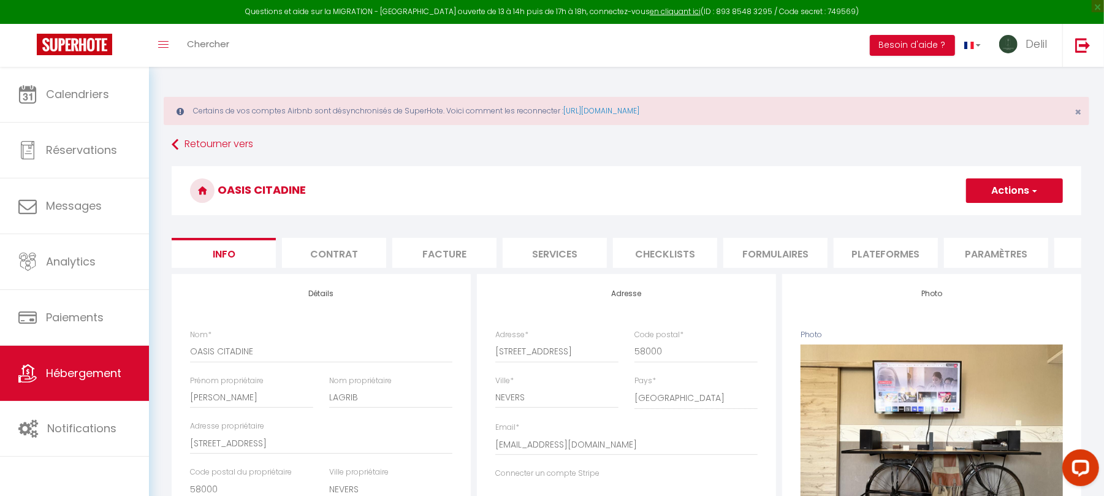
scroll to position [0, 194]
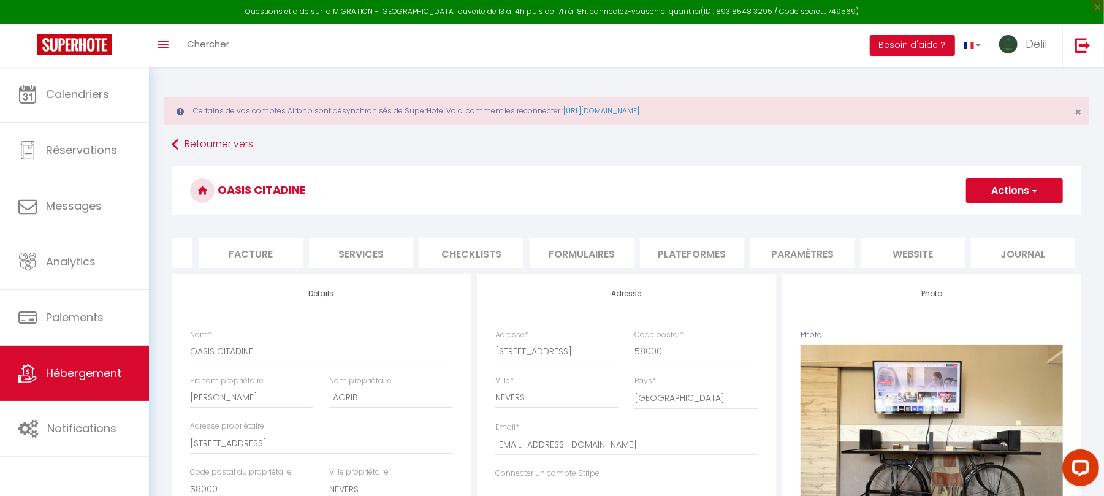
click at [805, 262] on li "Paramètres" at bounding box center [802, 253] width 104 height 30
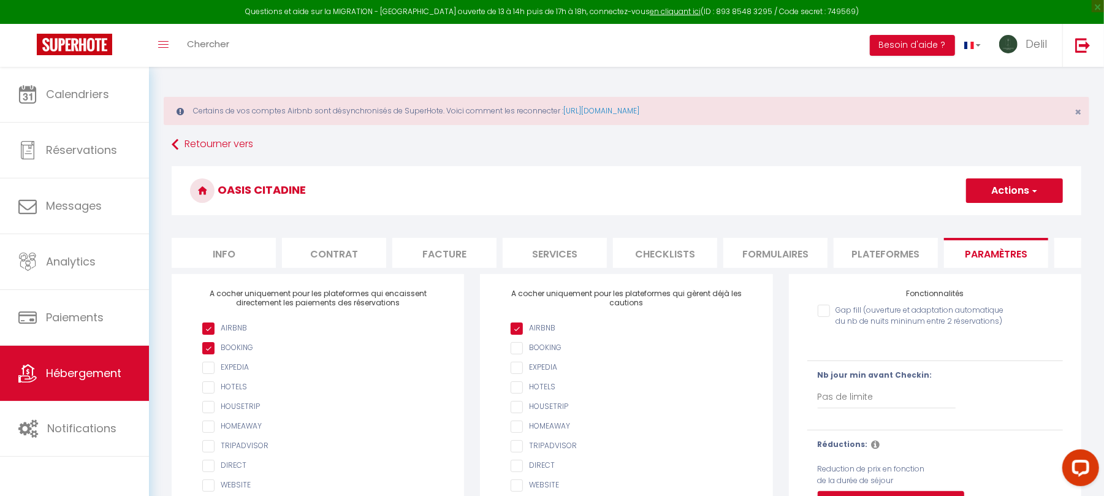
click at [233, 258] on li "Info" at bounding box center [224, 253] width 104 height 30
